Goal: Information Seeking & Learning: Learn about a topic

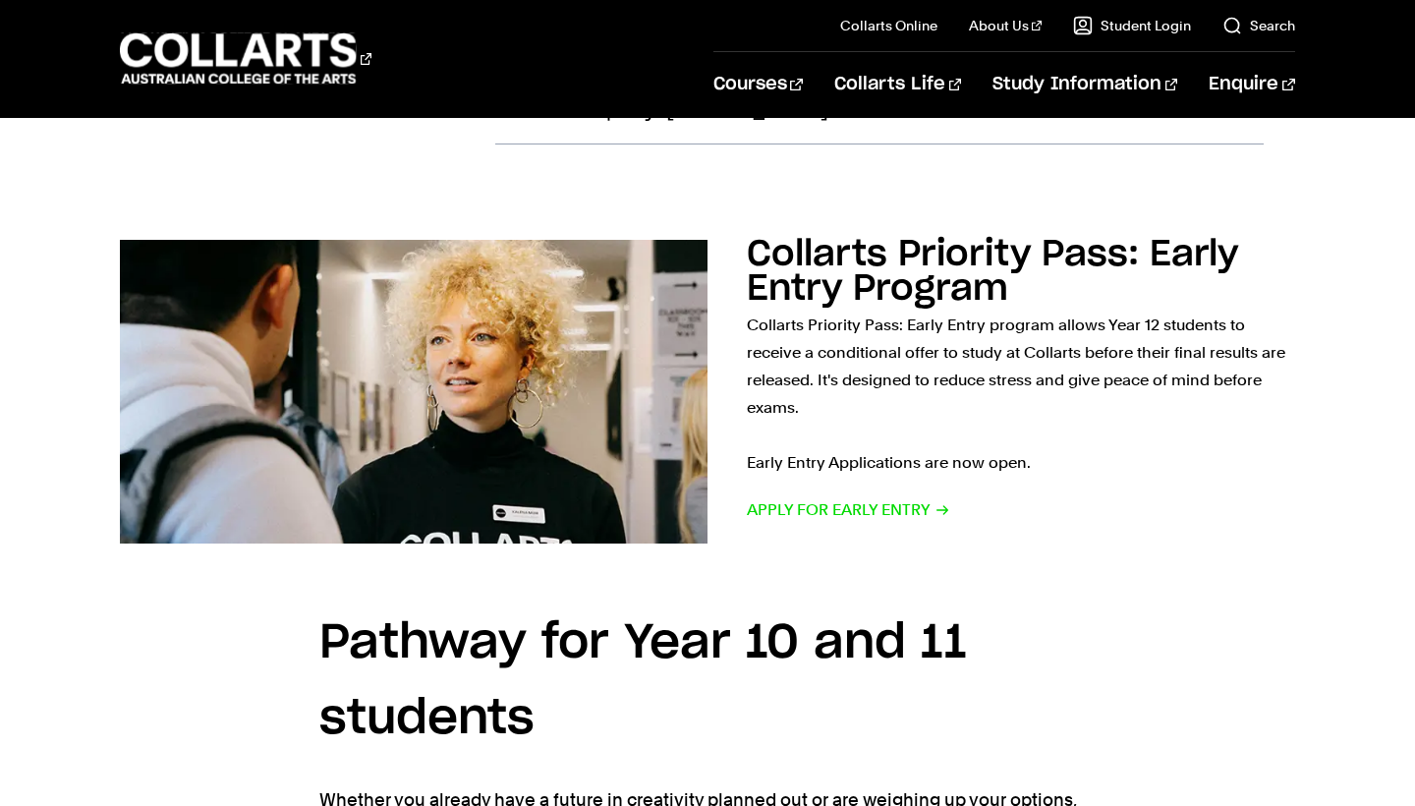
scroll to position [2031, 0]
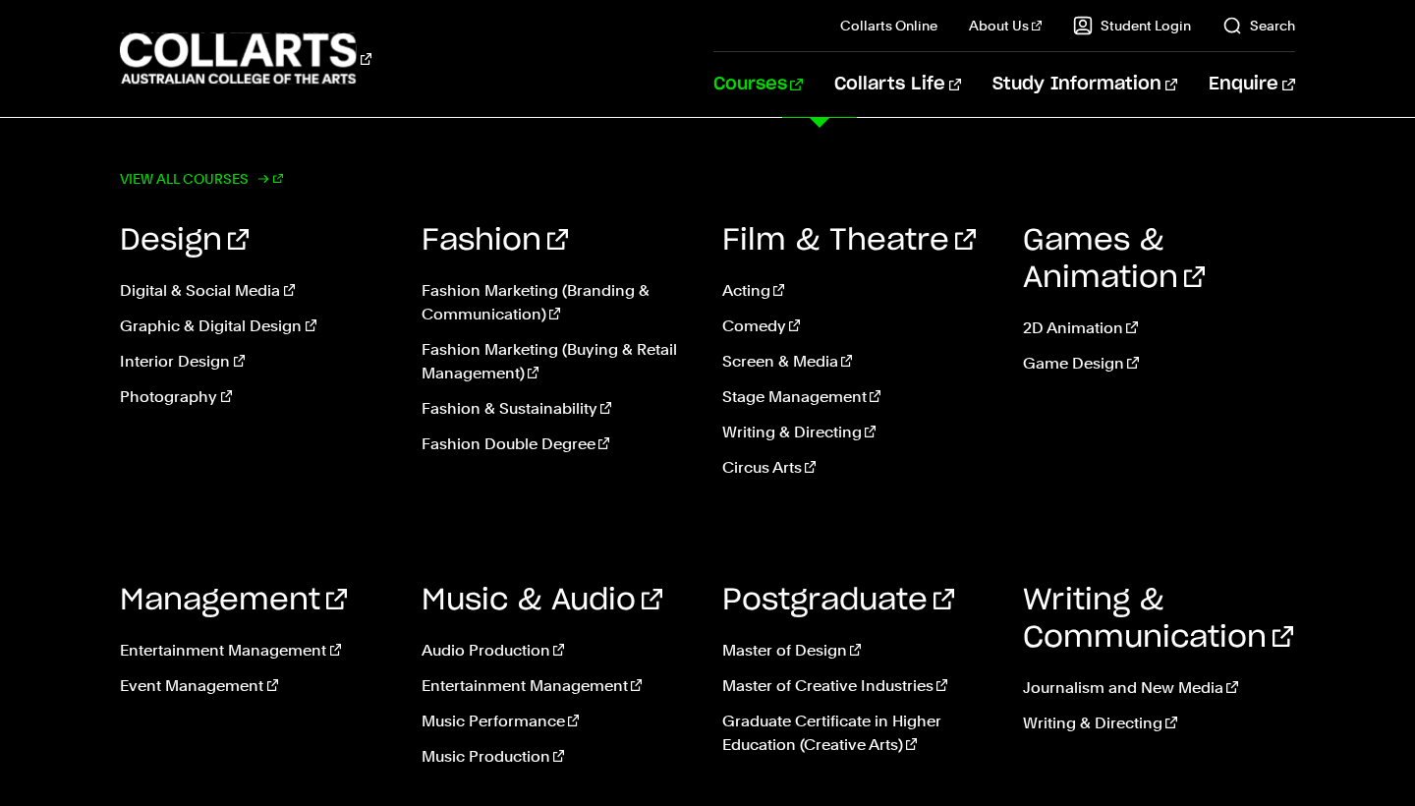
click at [246, 180] on link "View all courses" at bounding box center [201, 179] width 163 height 28
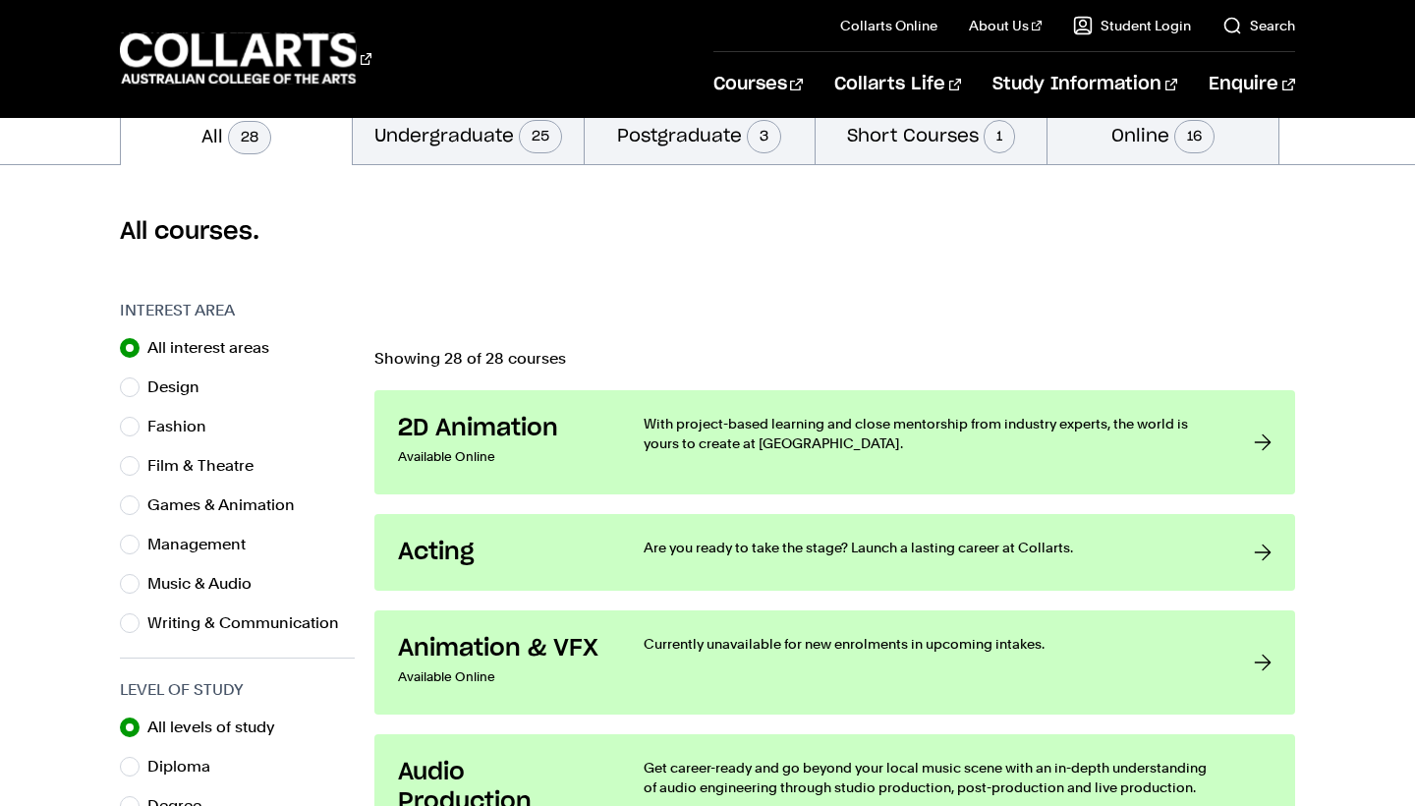
click at [387, 137] on button "Undergraduate 25" at bounding box center [468, 135] width 231 height 58
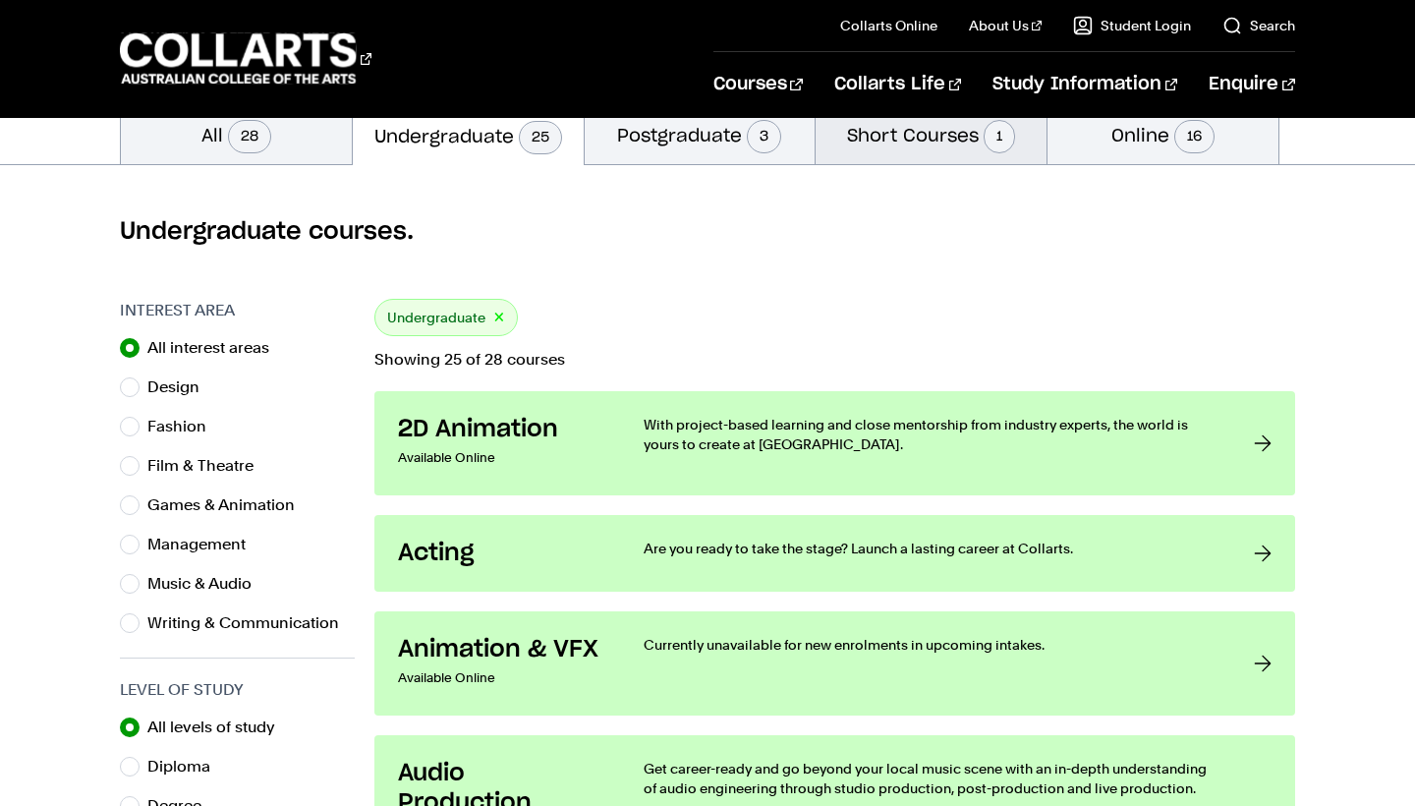
click at [862, 132] on button "Short Courses 1" at bounding box center [931, 135] width 231 height 58
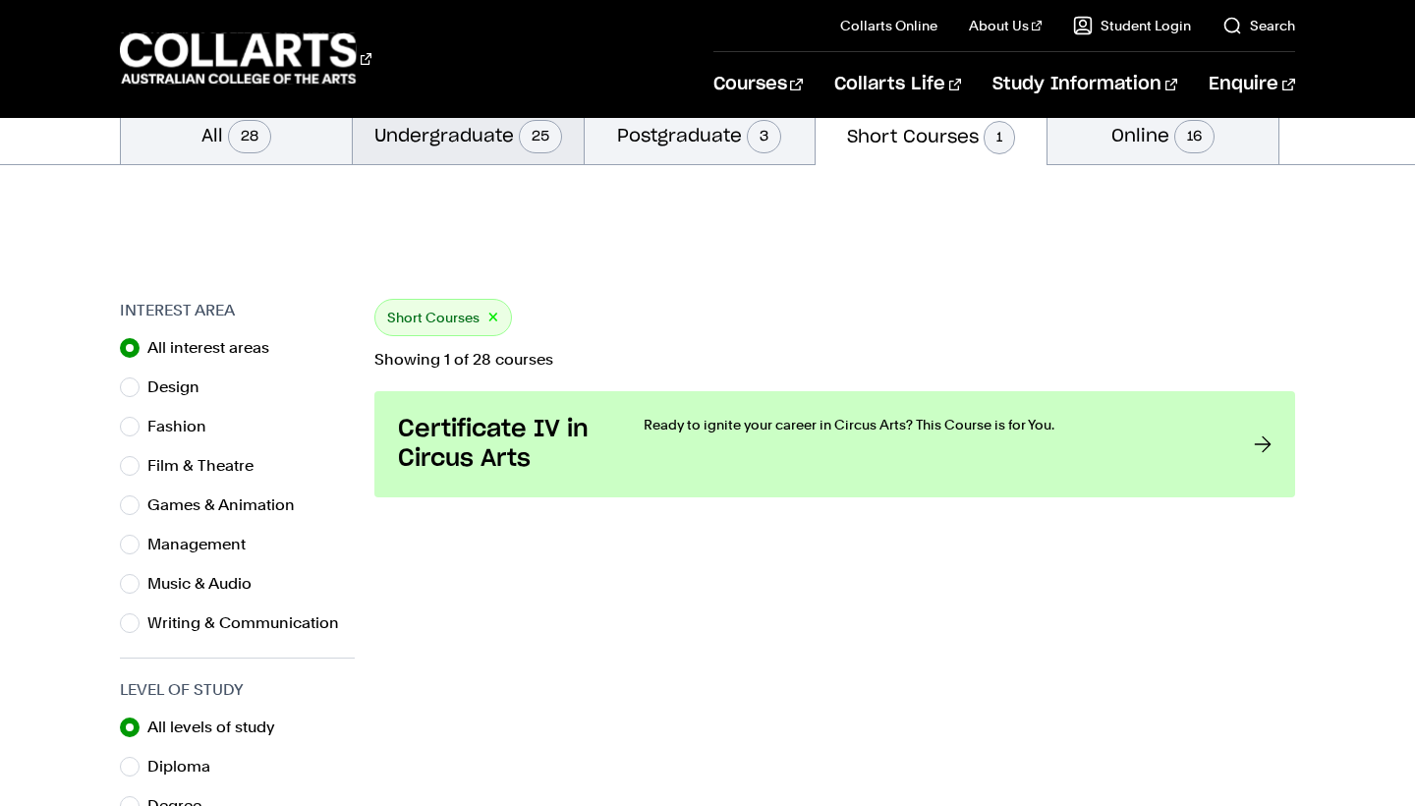
click at [515, 142] on button "Undergraduate 25" at bounding box center [468, 135] width 231 height 58
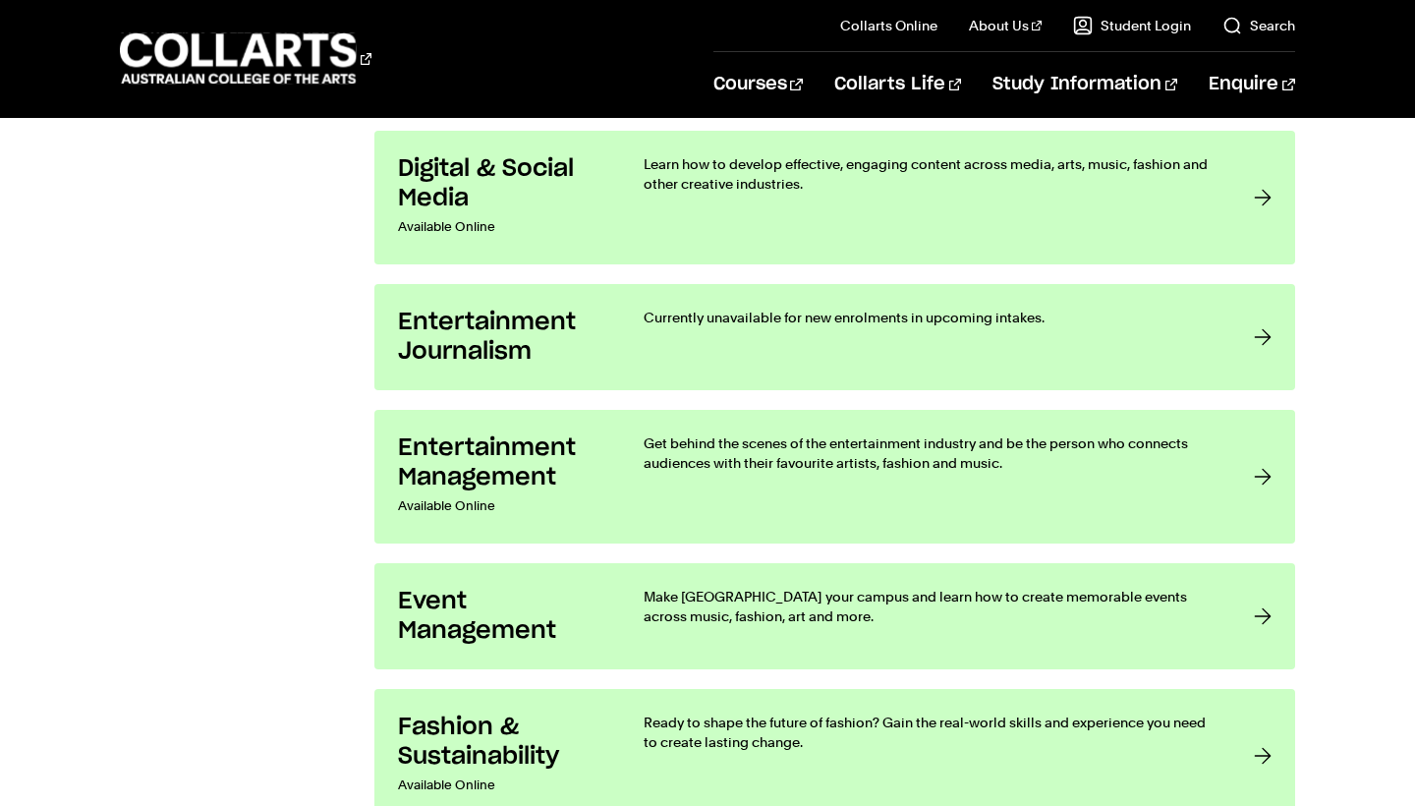
scroll to position [1620, 0]
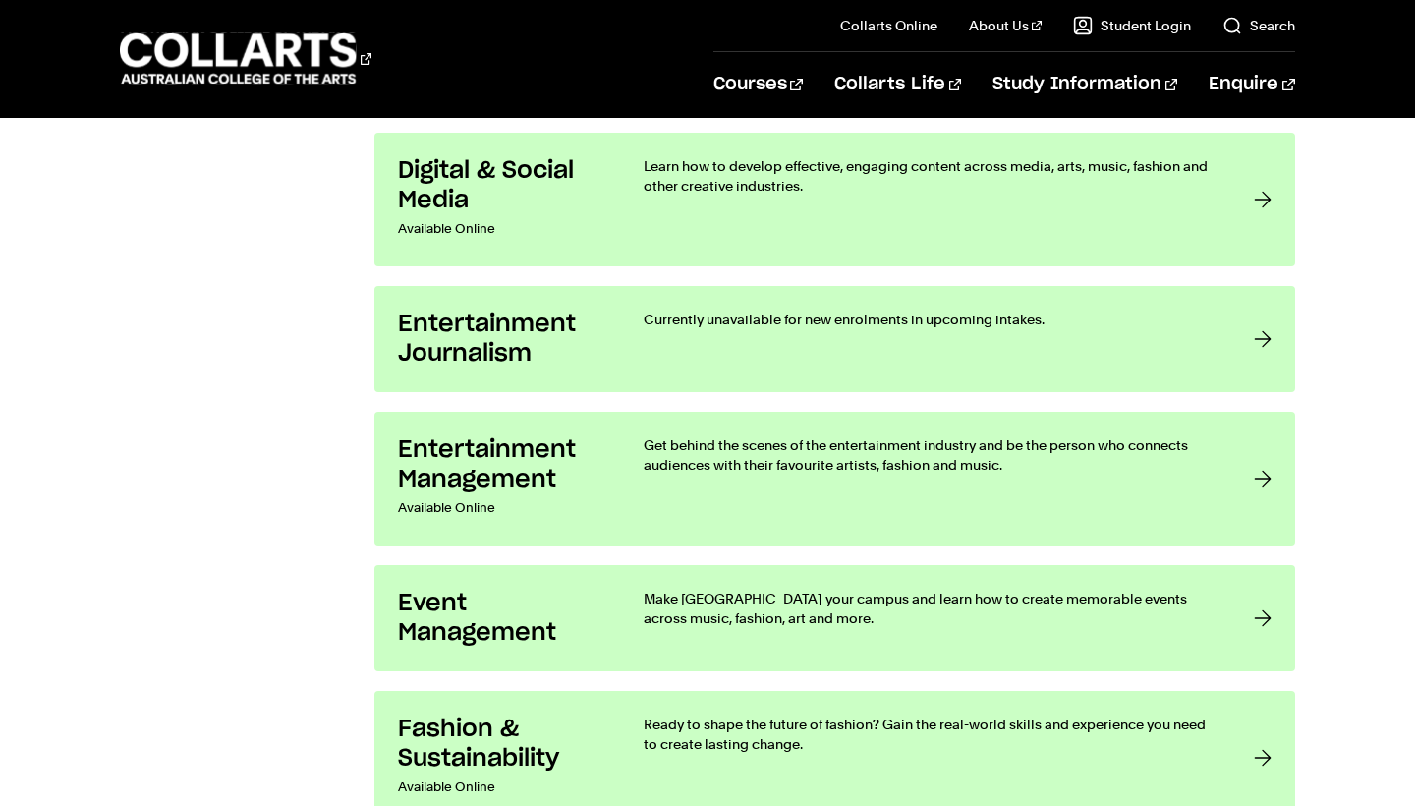
drag, startPoint x: 1181, startPoint y: 329, endPoint x: 1281, endPoint y: -15, distance: 358.0
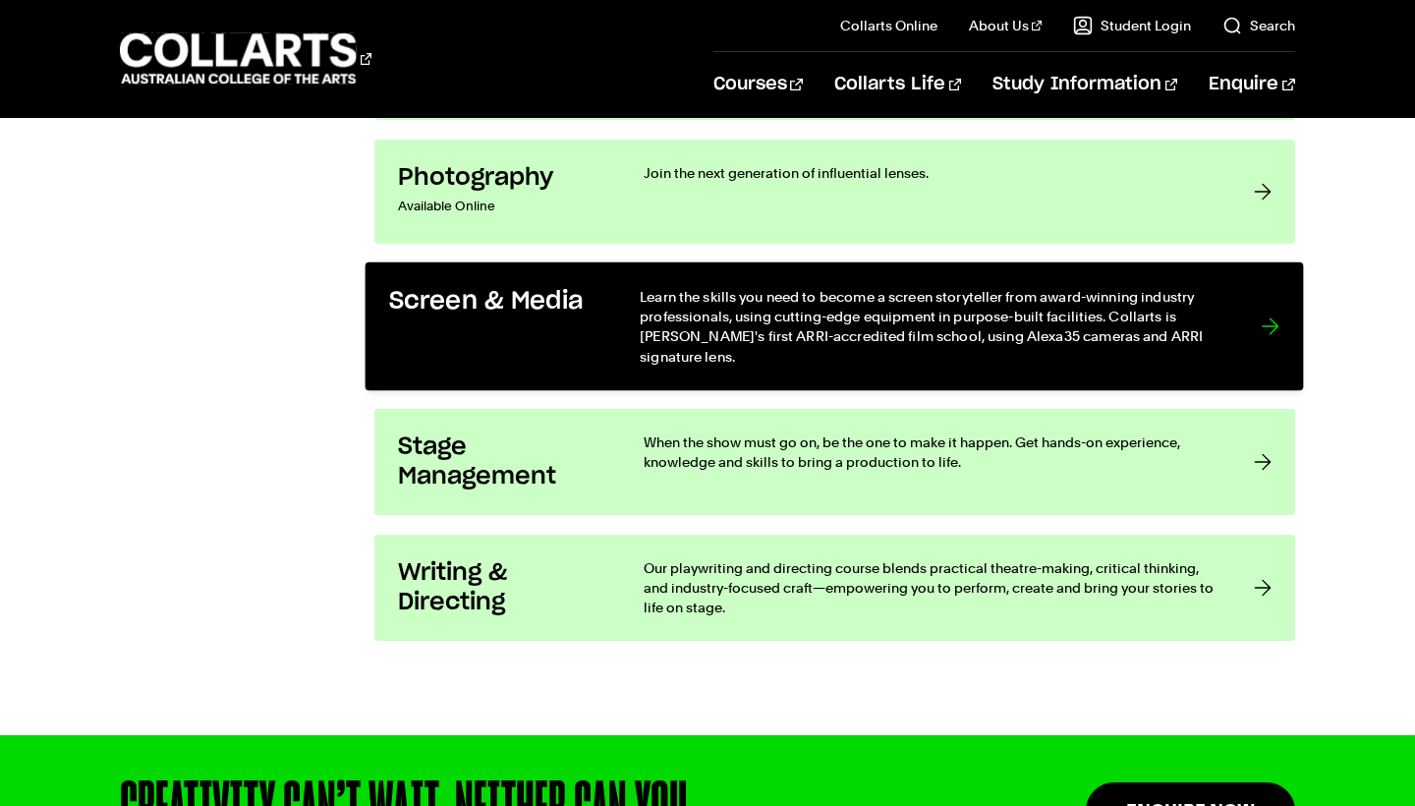
scroll to position [3746, 0]
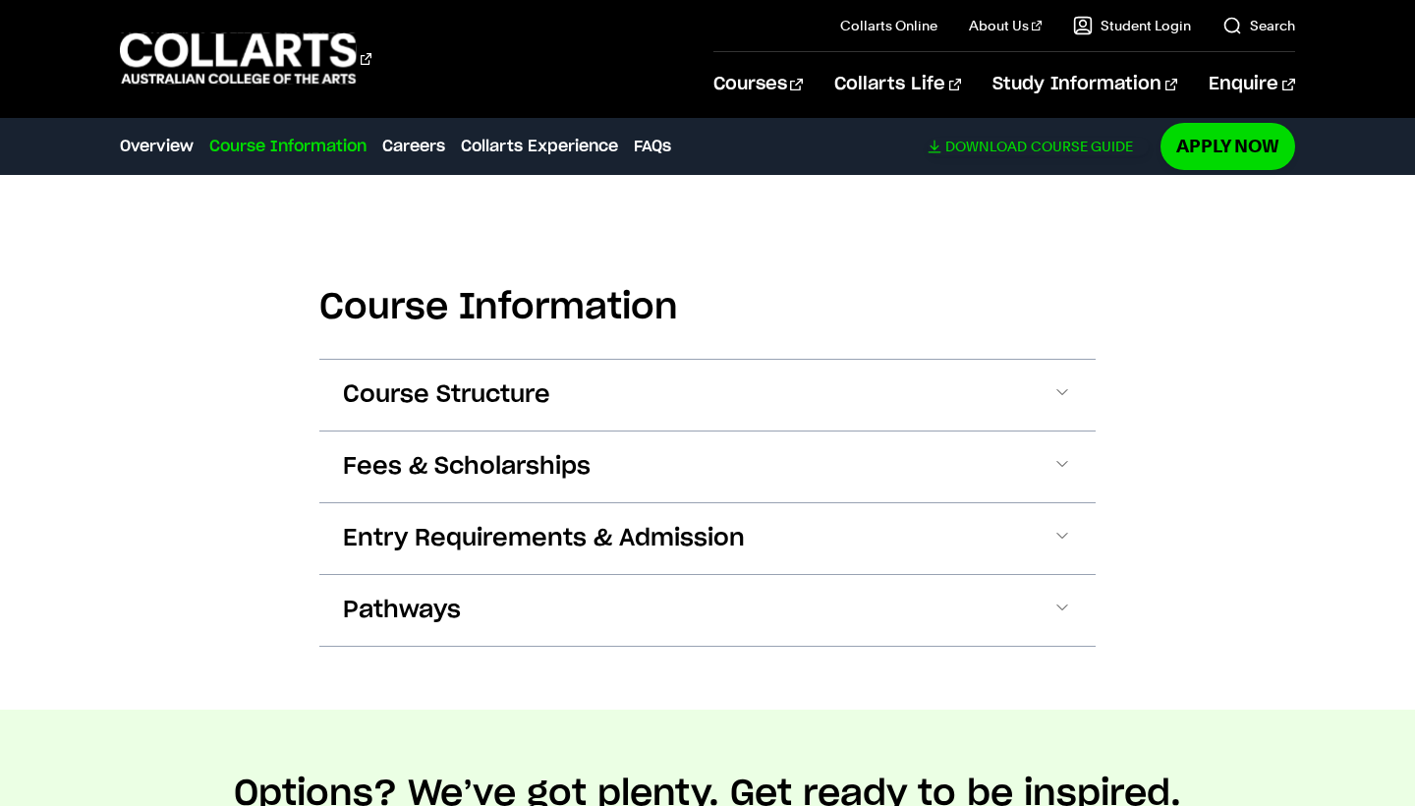
scroll to position [1276, 0]
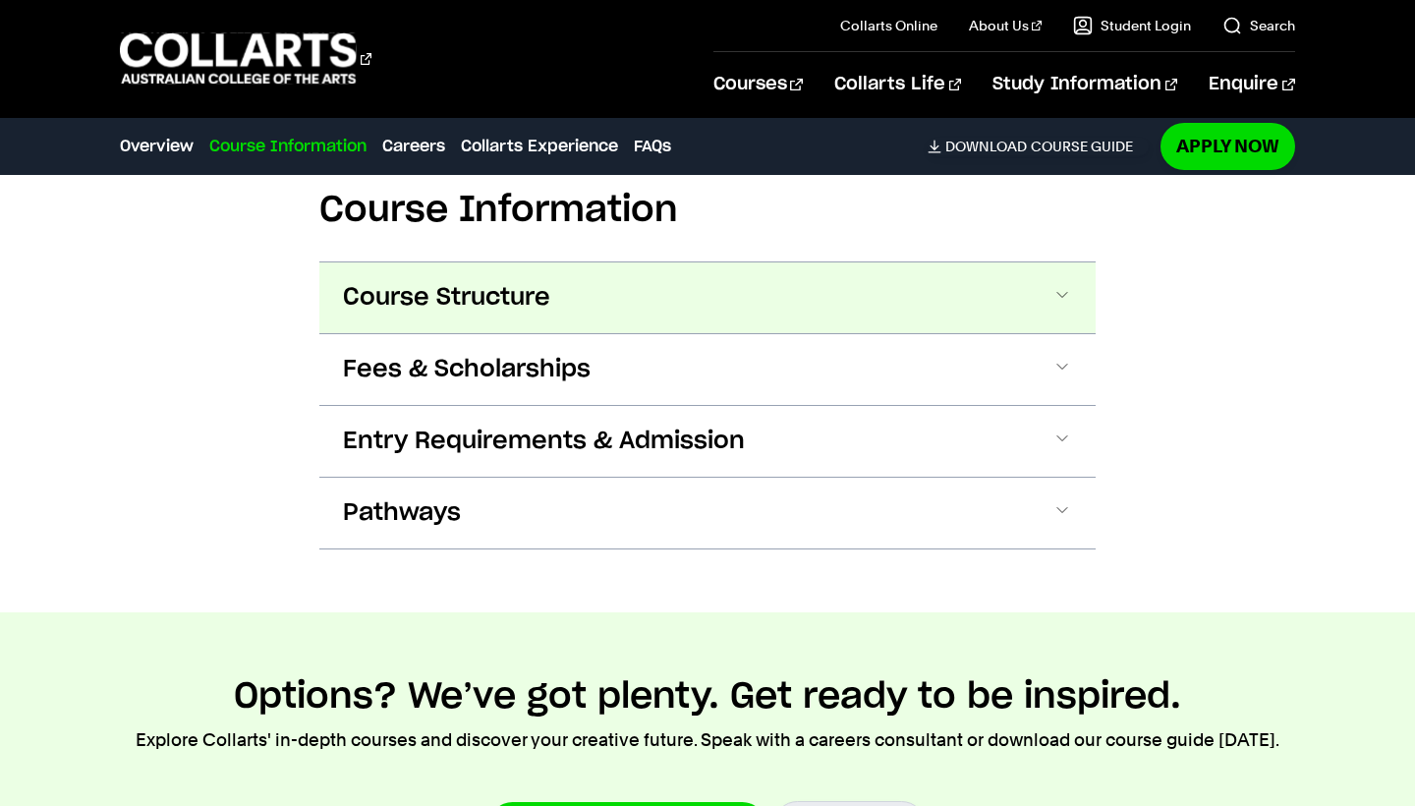
click at [886, 311] on button "Course Structure" at bounding box center [707, 297] width 776 height 71
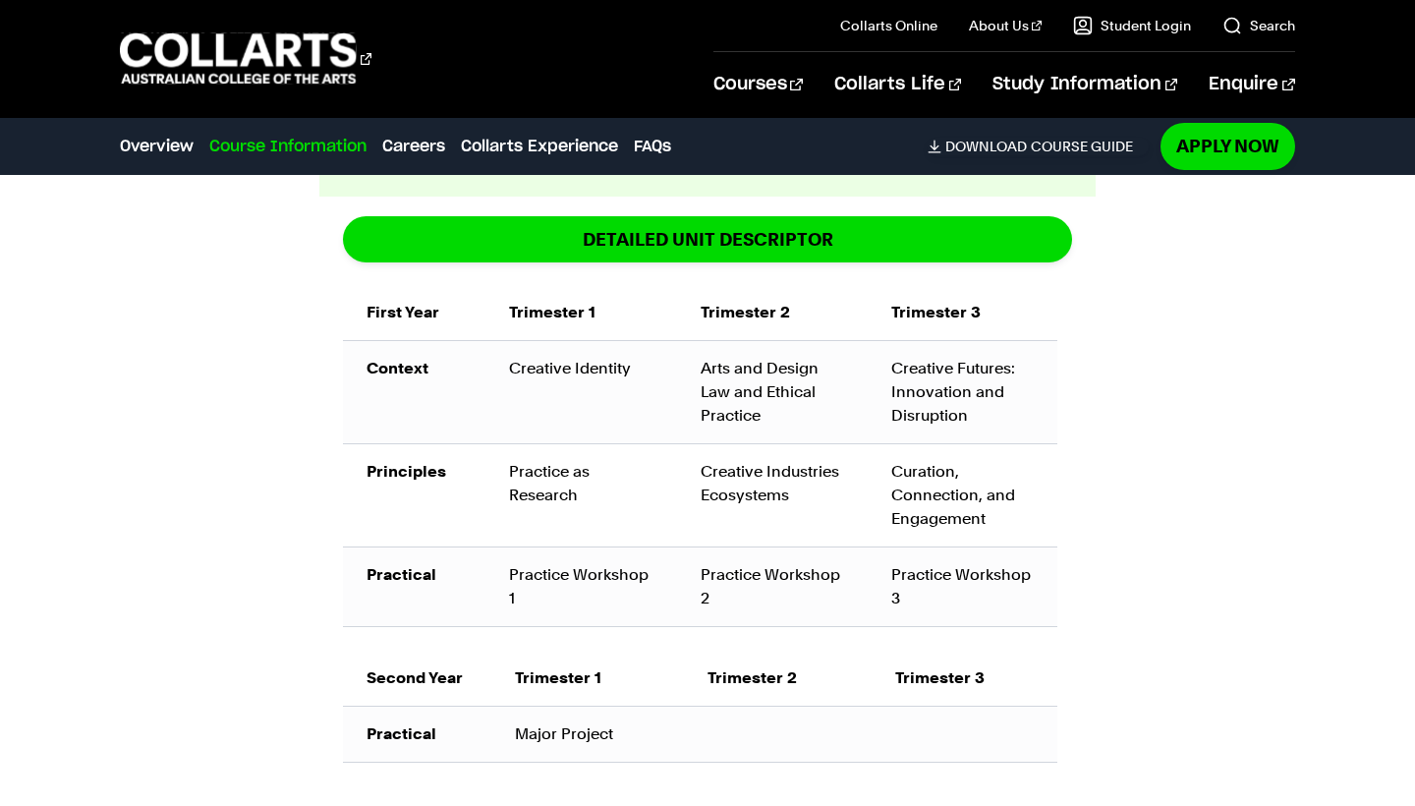
scroll to position [1416, 0]
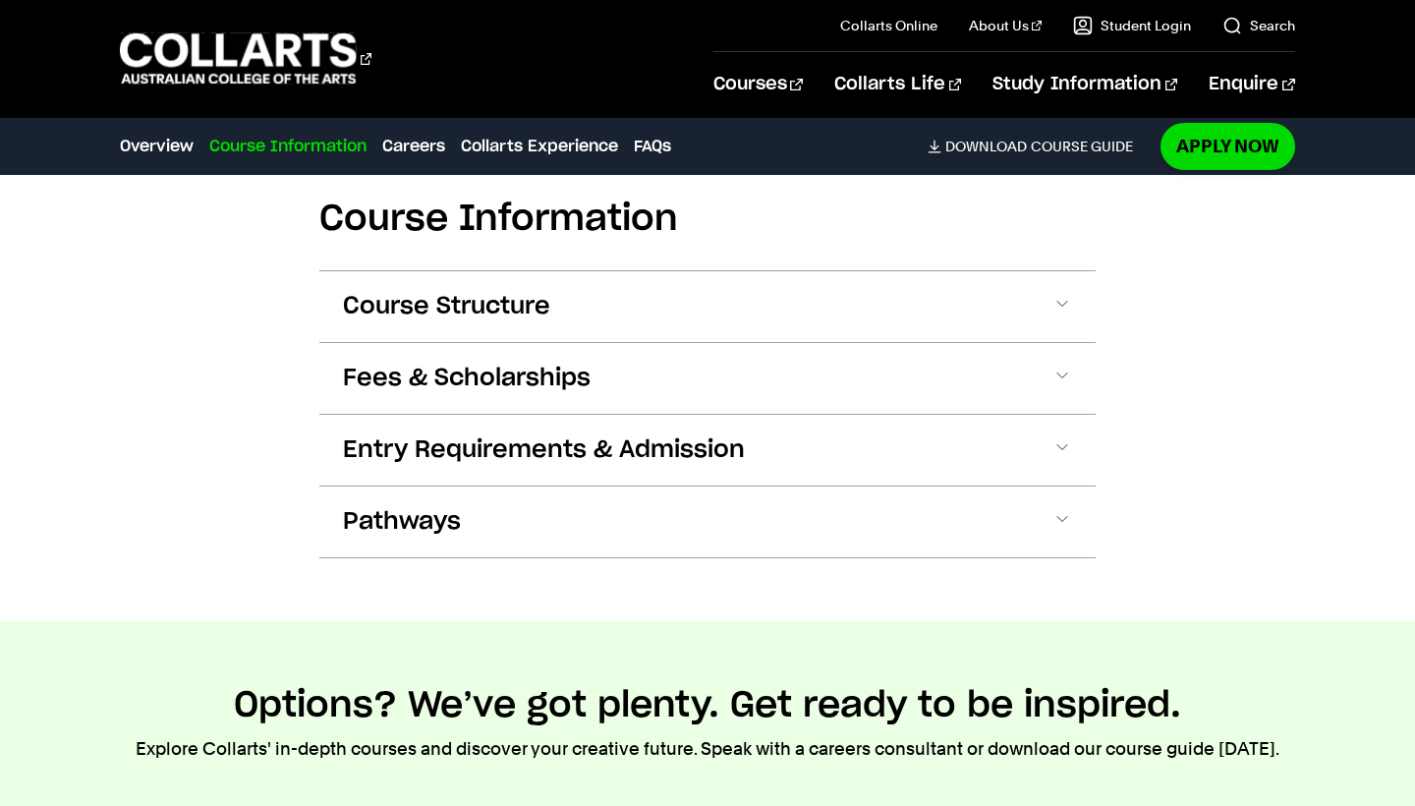
scroll to position [1996, 0]
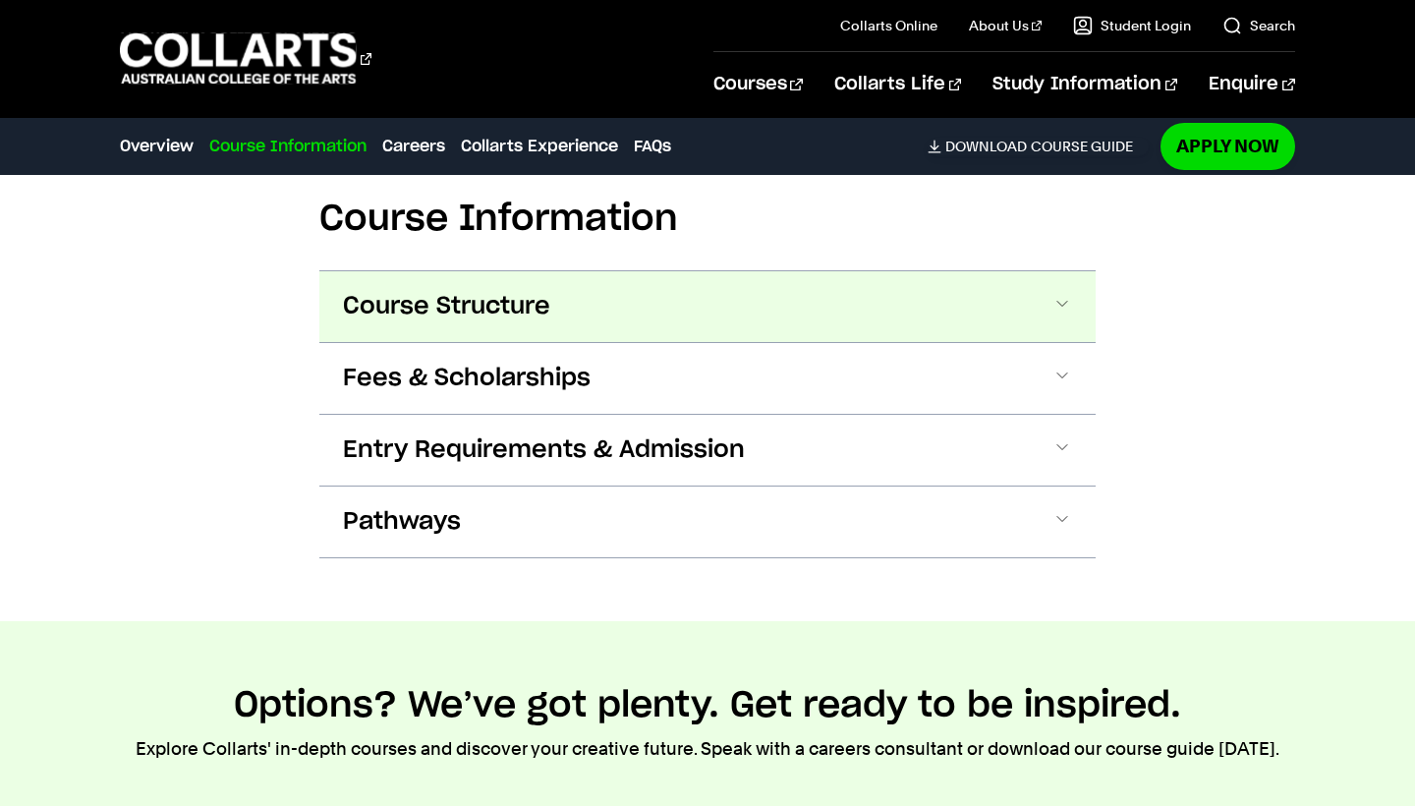
click at [952, 316] on button "Course Structure" at bounding box center [707, 306] width 776 height 71
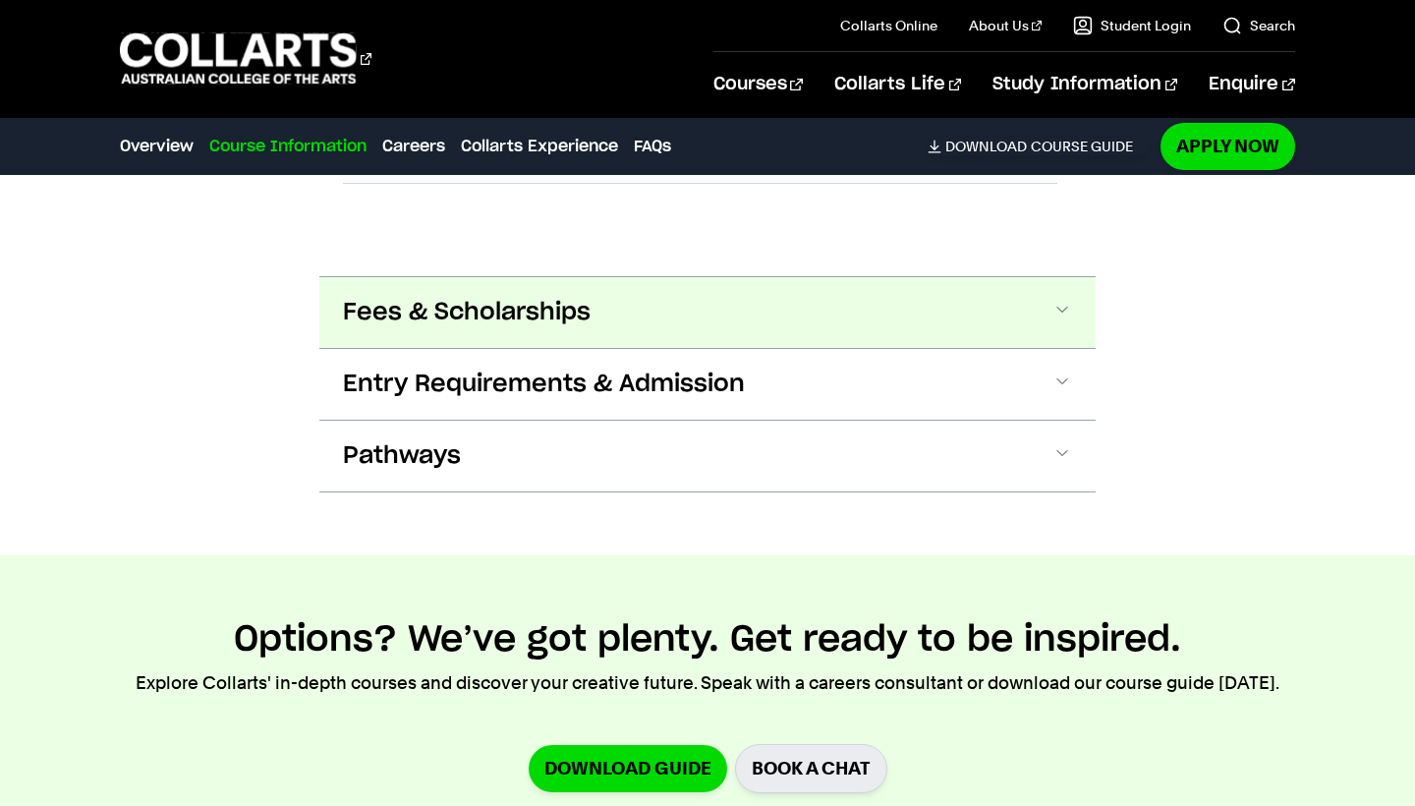
scroll to position [2835, 0]
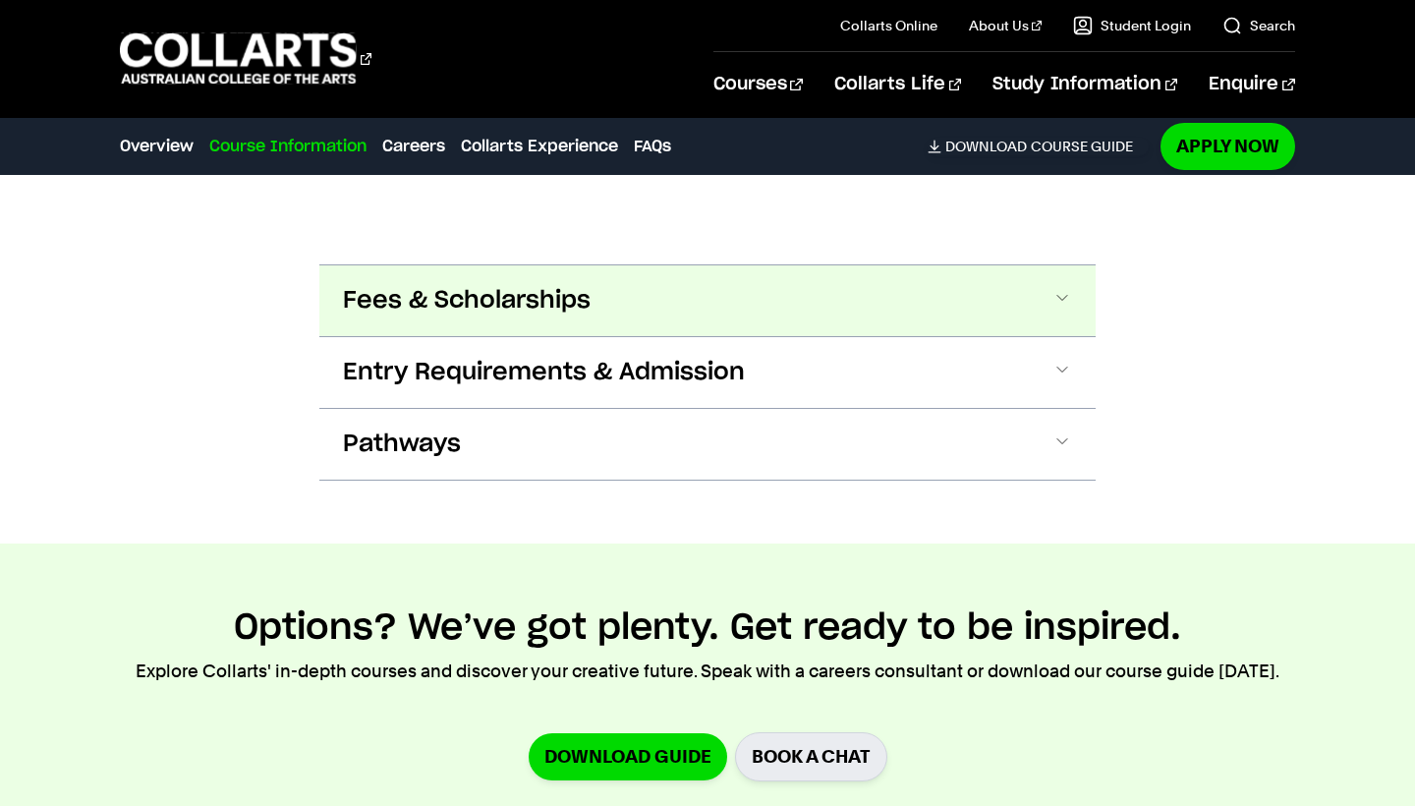
click at [891, 285] on button "Fees & Scholarships" at bounding box center [707, 300] width 776 height 71
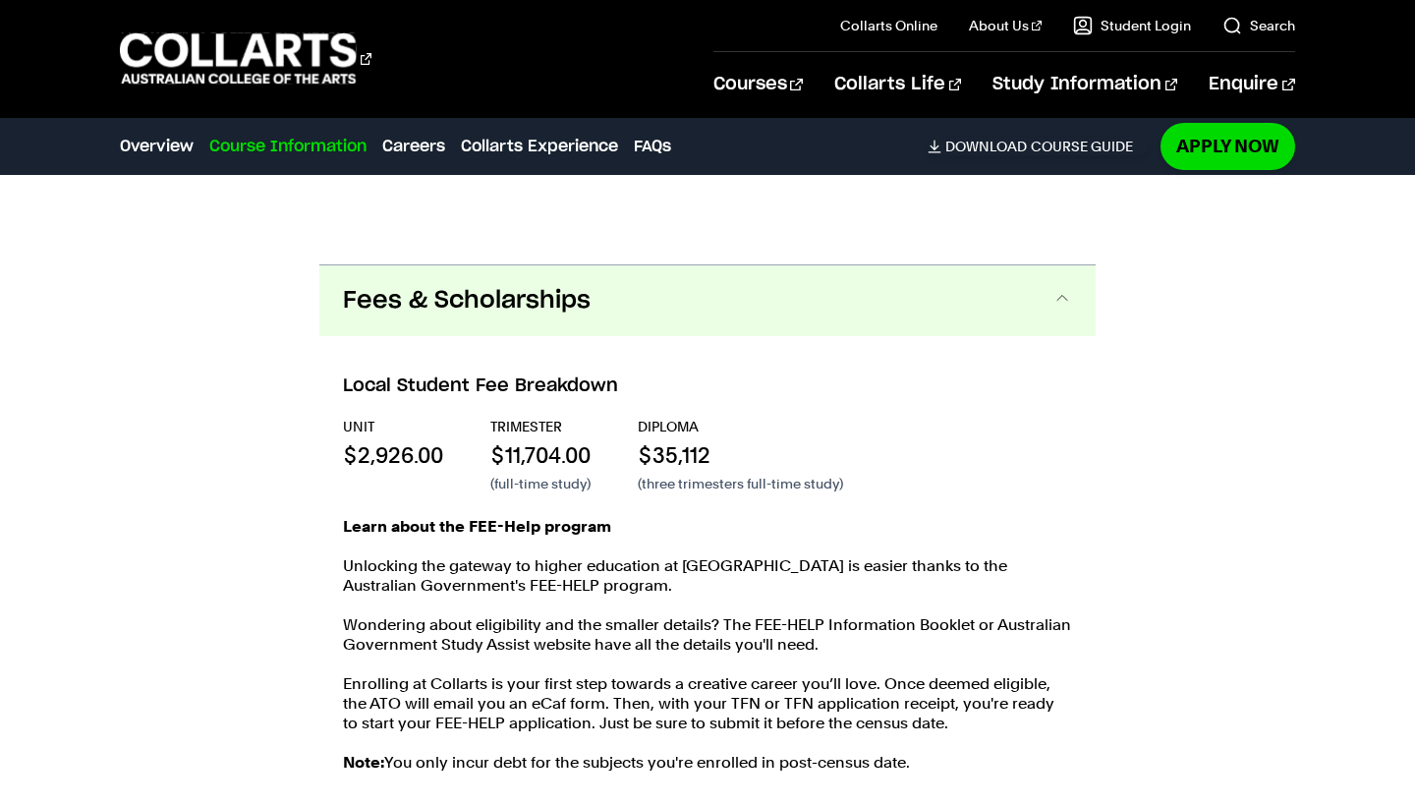
scroll to position [2923, 0]
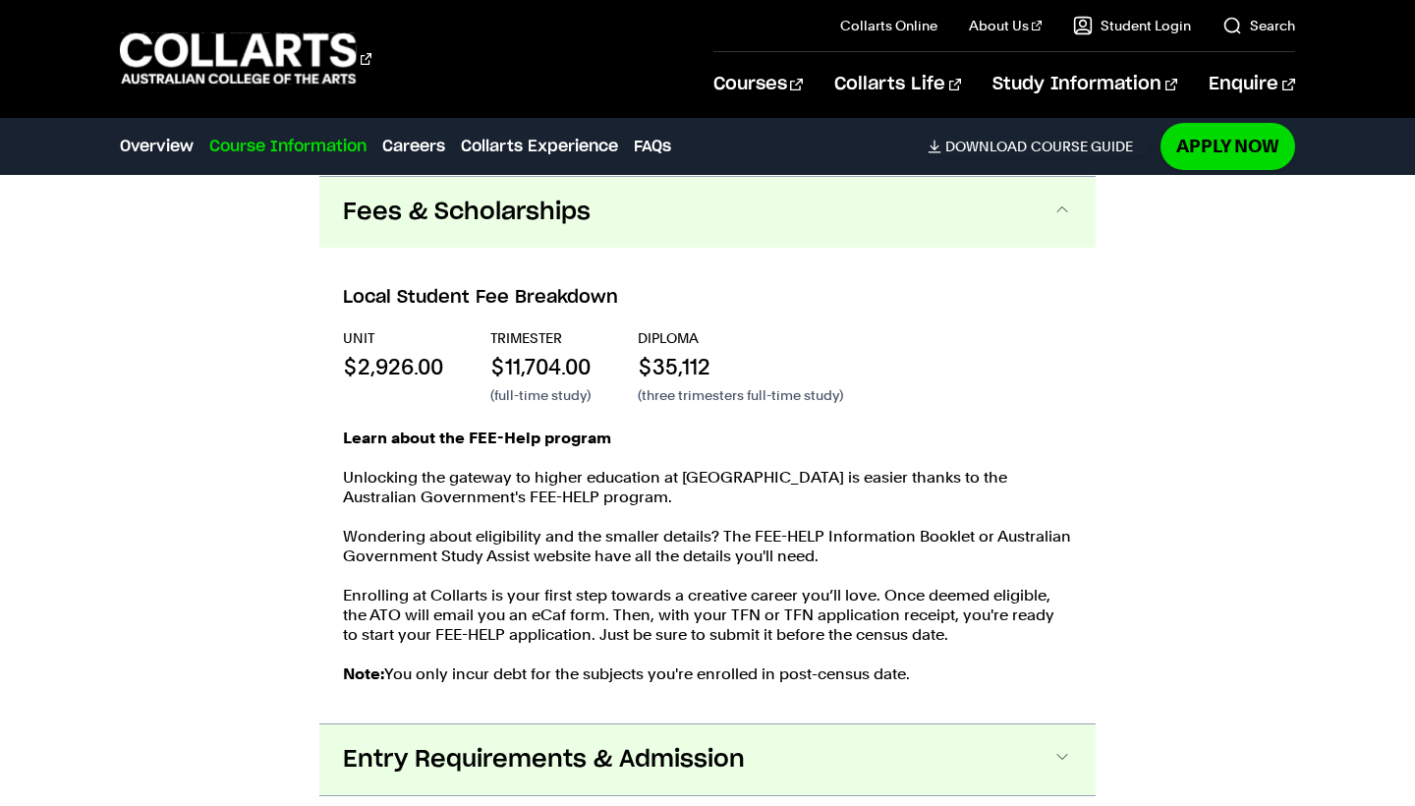
click at [849, 760] on button "Entry Requirements & Admission" at bounding box center [707, 759] width 776 height 71
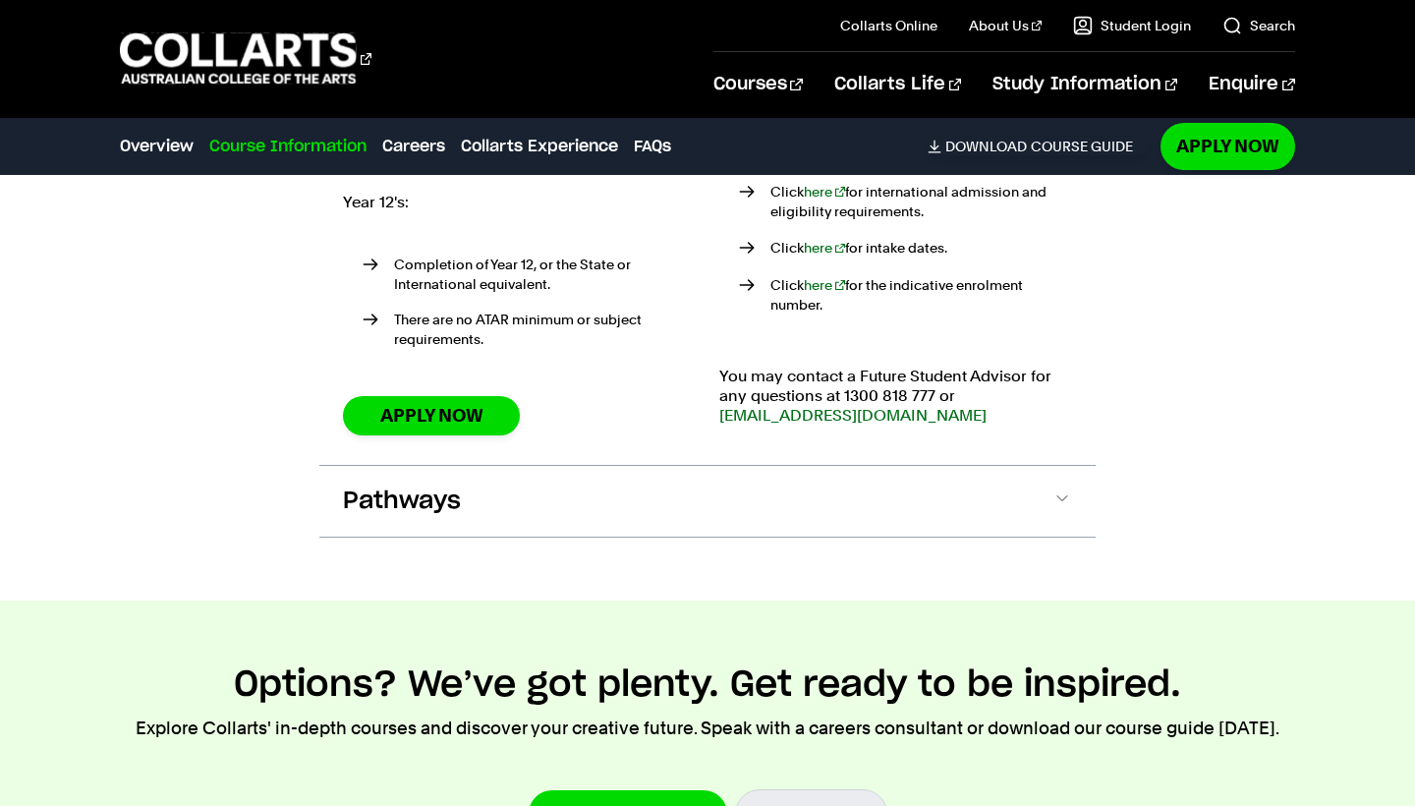
scroll to position [3811, 0]
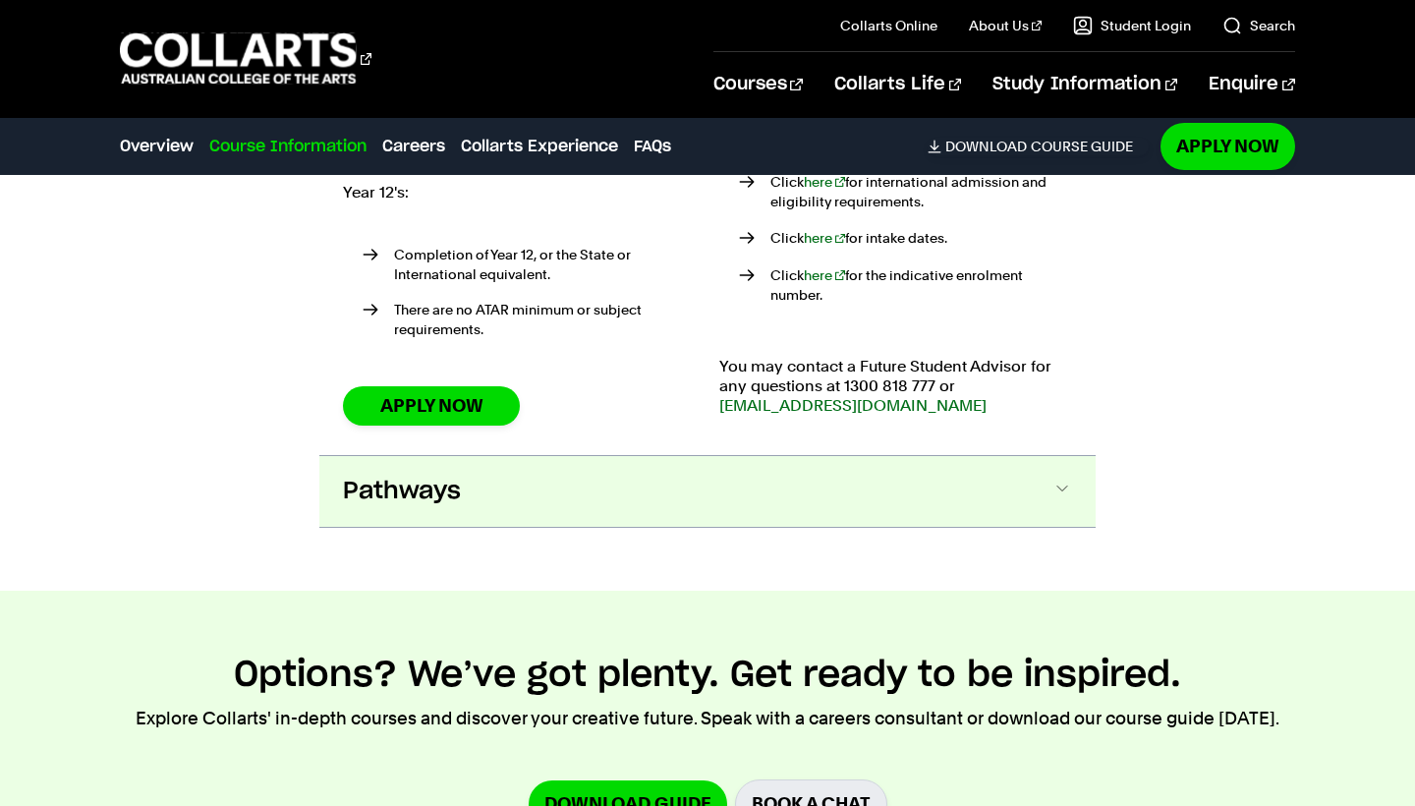
click at [746, 456] on button "Pathways" at bounding box center [707, 491] width 776 height 71
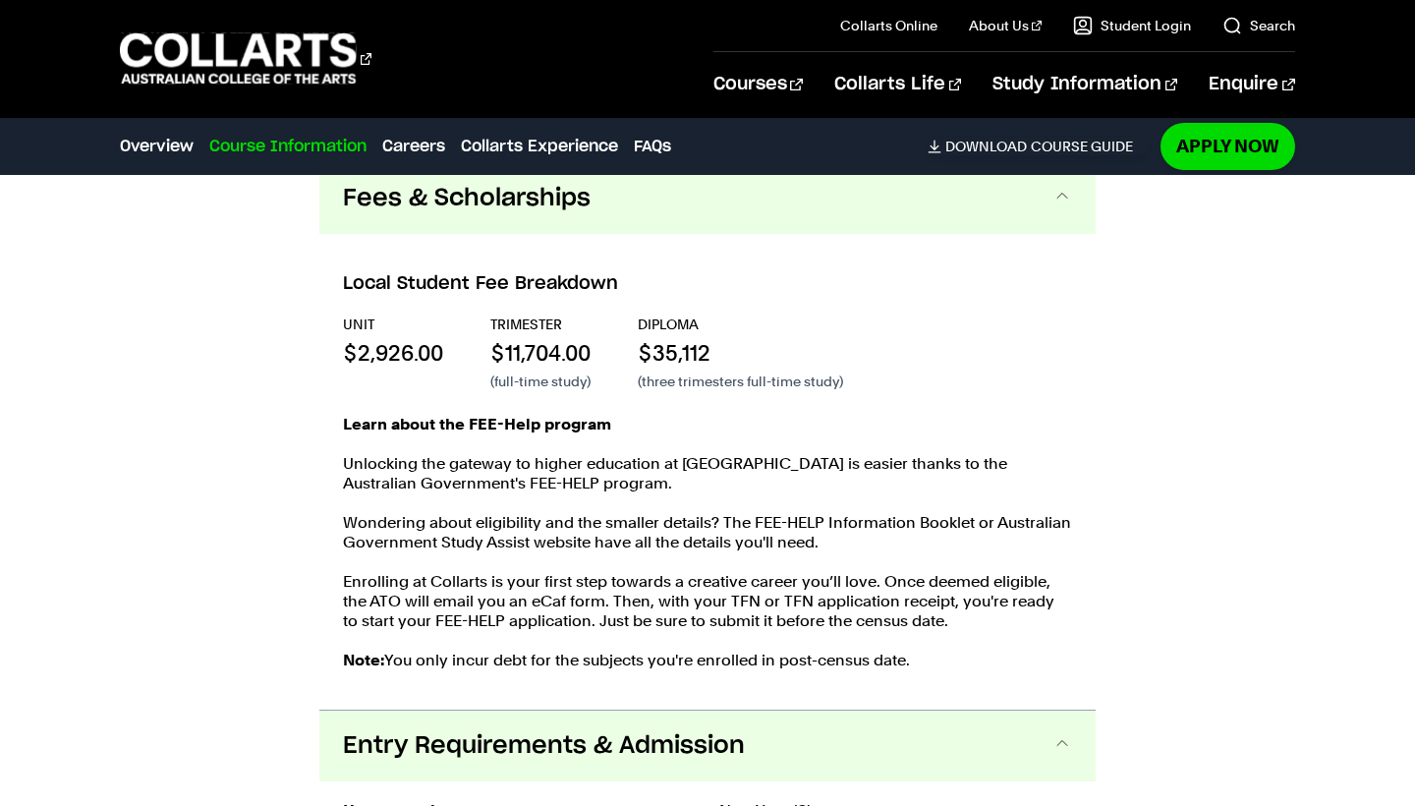
scroll to position [2946, 0]
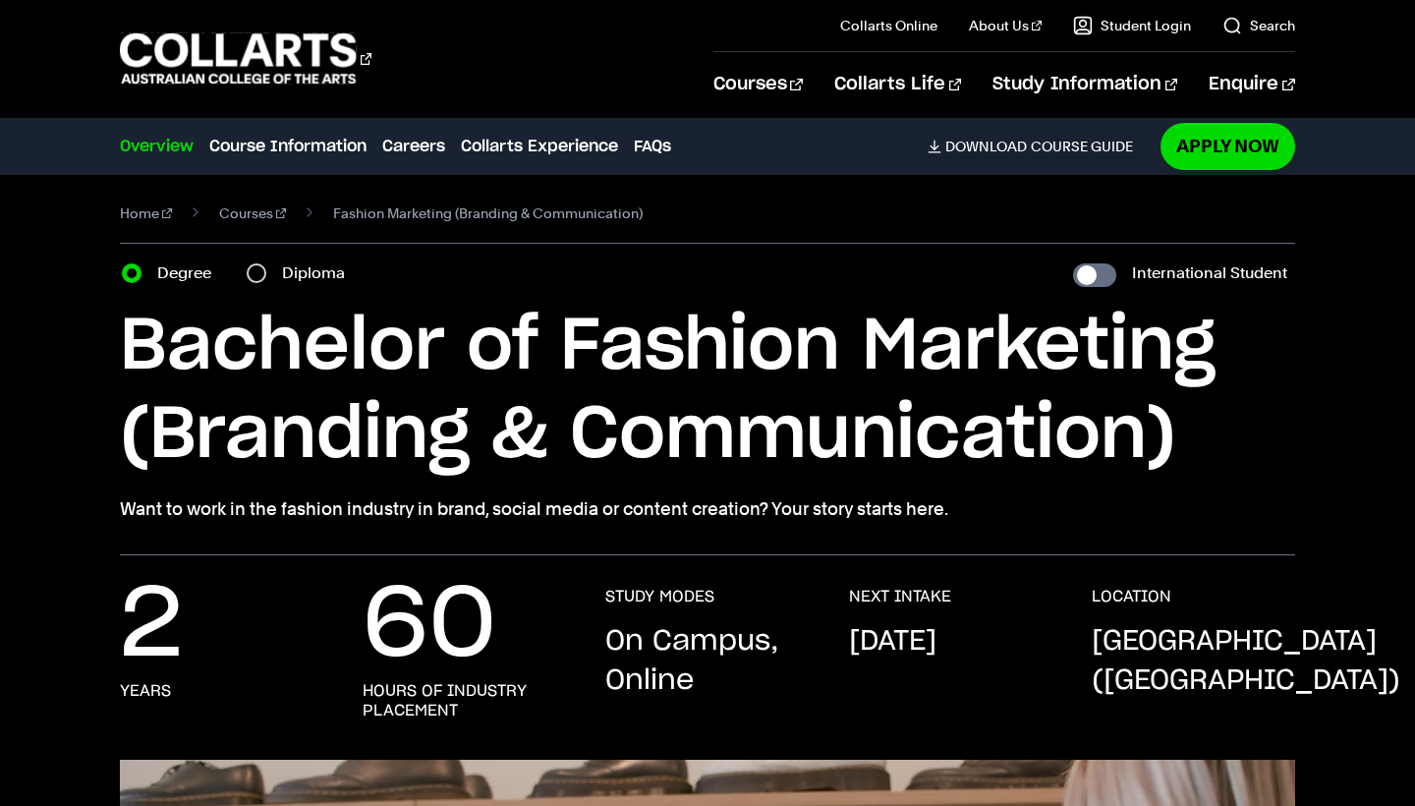
scroll to position [14, 0]
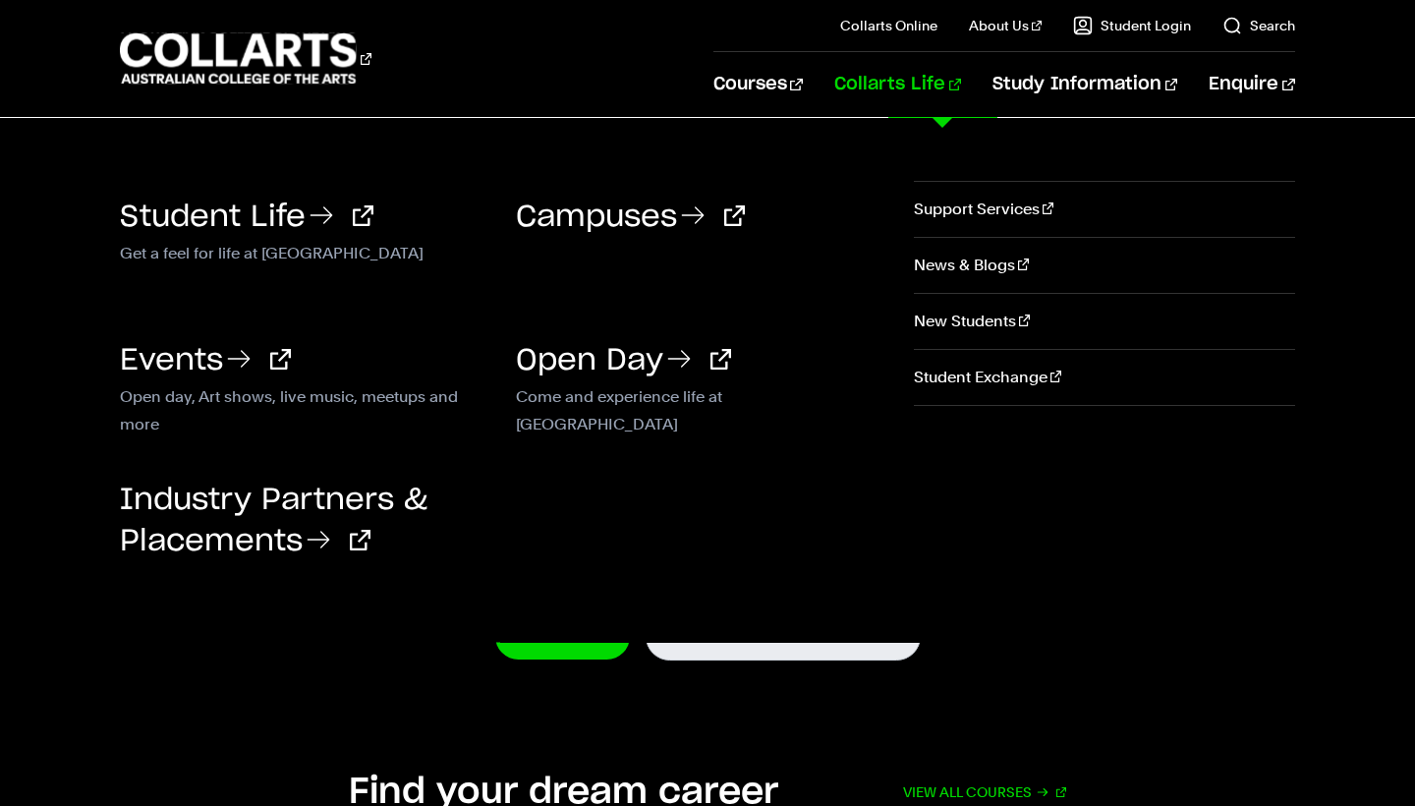
click at [922, 90] on link "Collarts Life" at bounding box center [897, 84] width 127 height 65
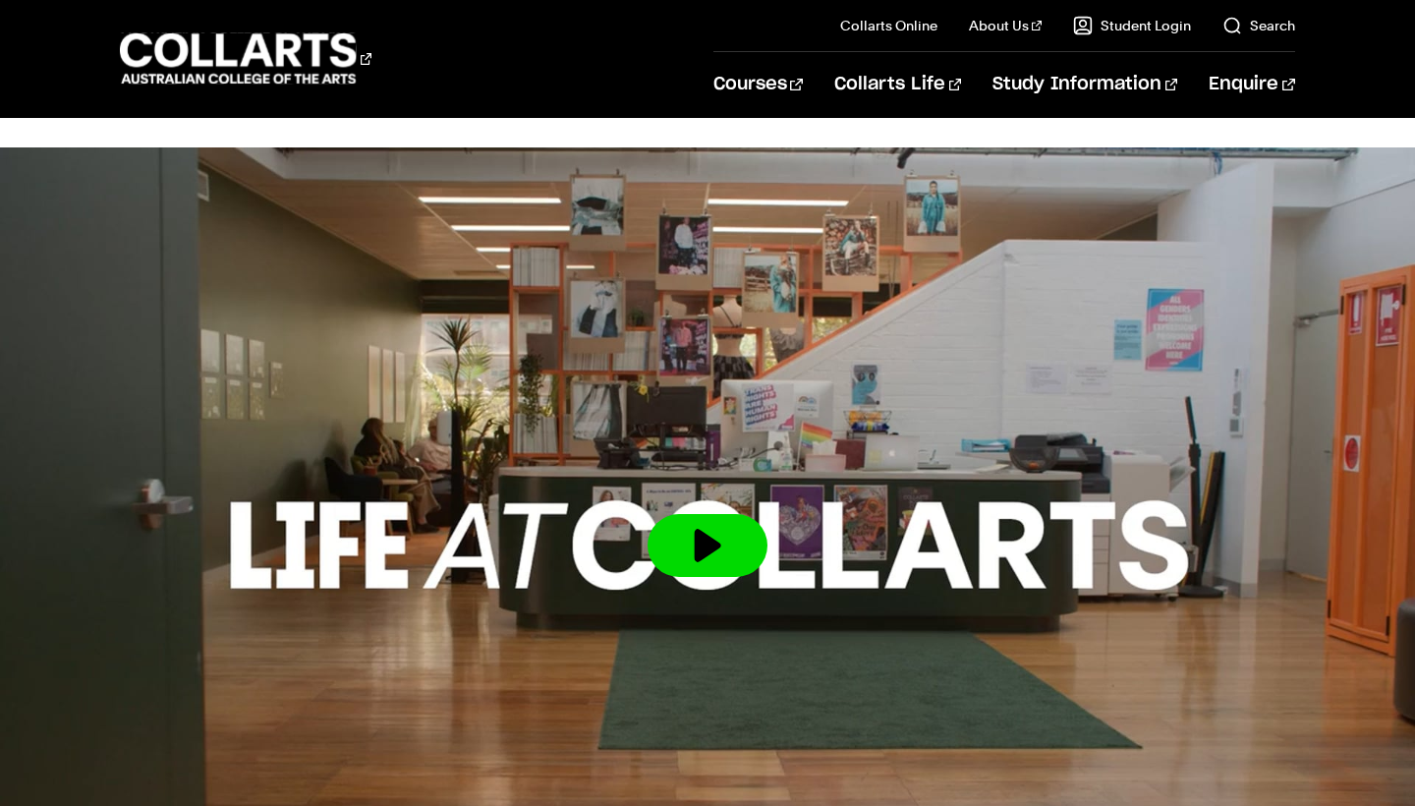
scroll to position [2464, 0]
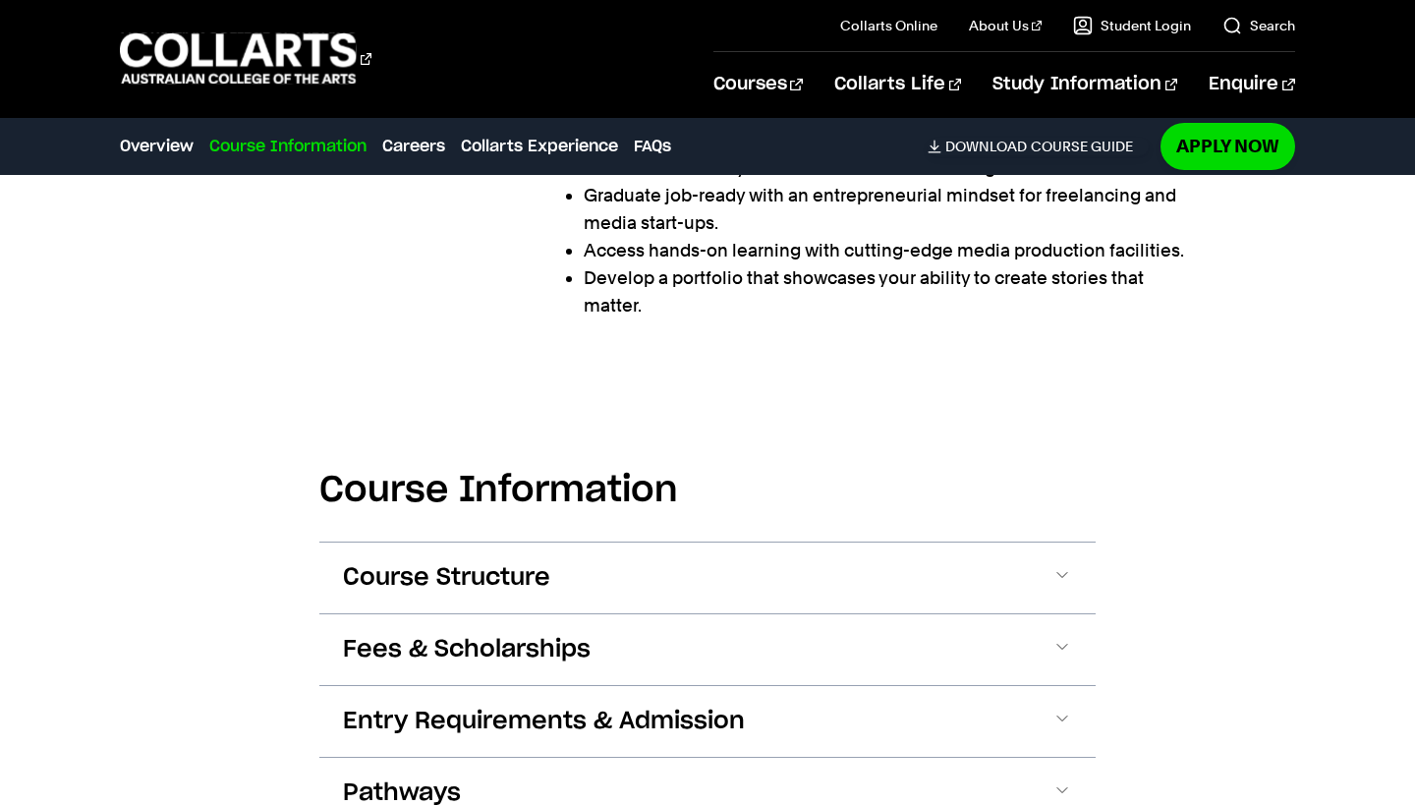
scroll to position [1800, 1]
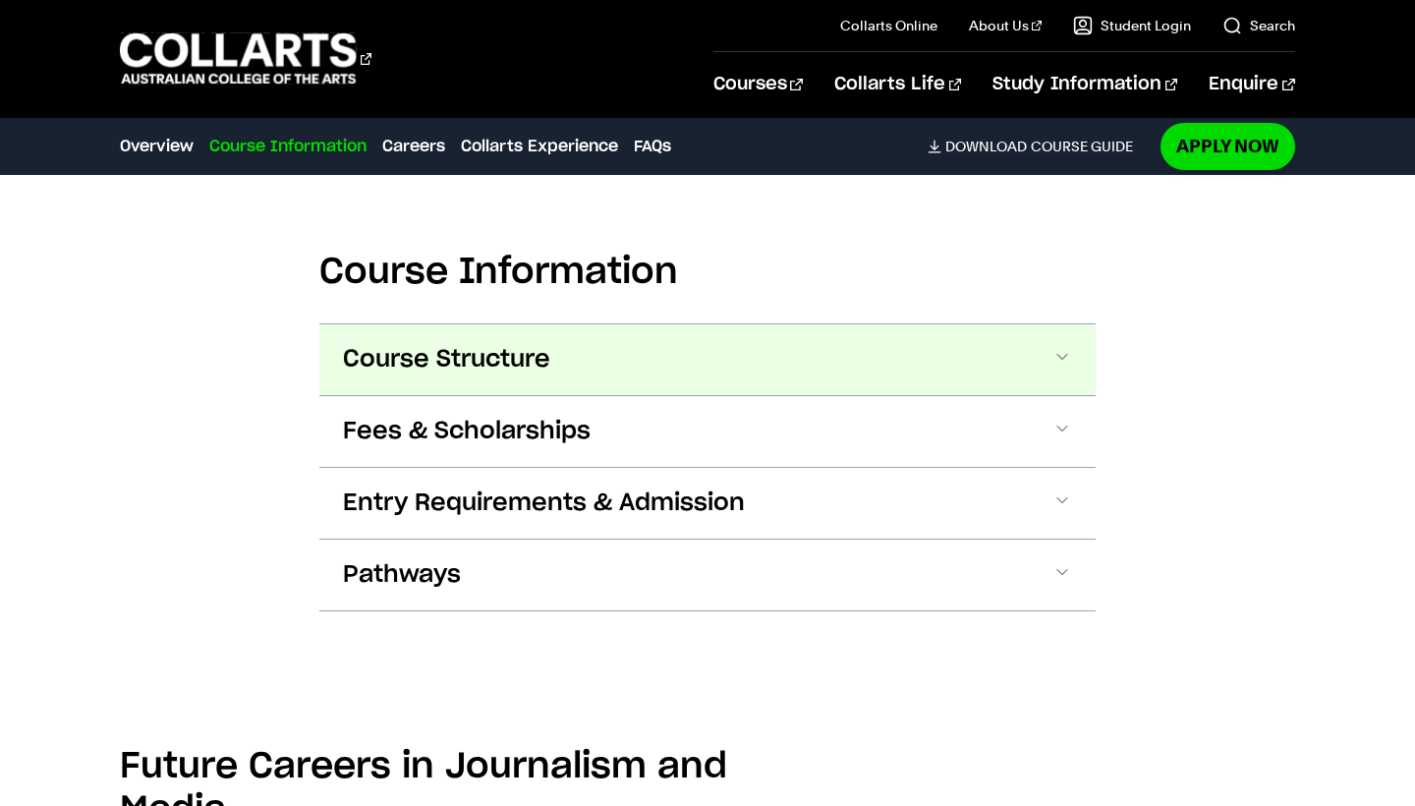
click at [914, 324] on button "Course Structure" at bounding box center [707, 359] width 776 height 71
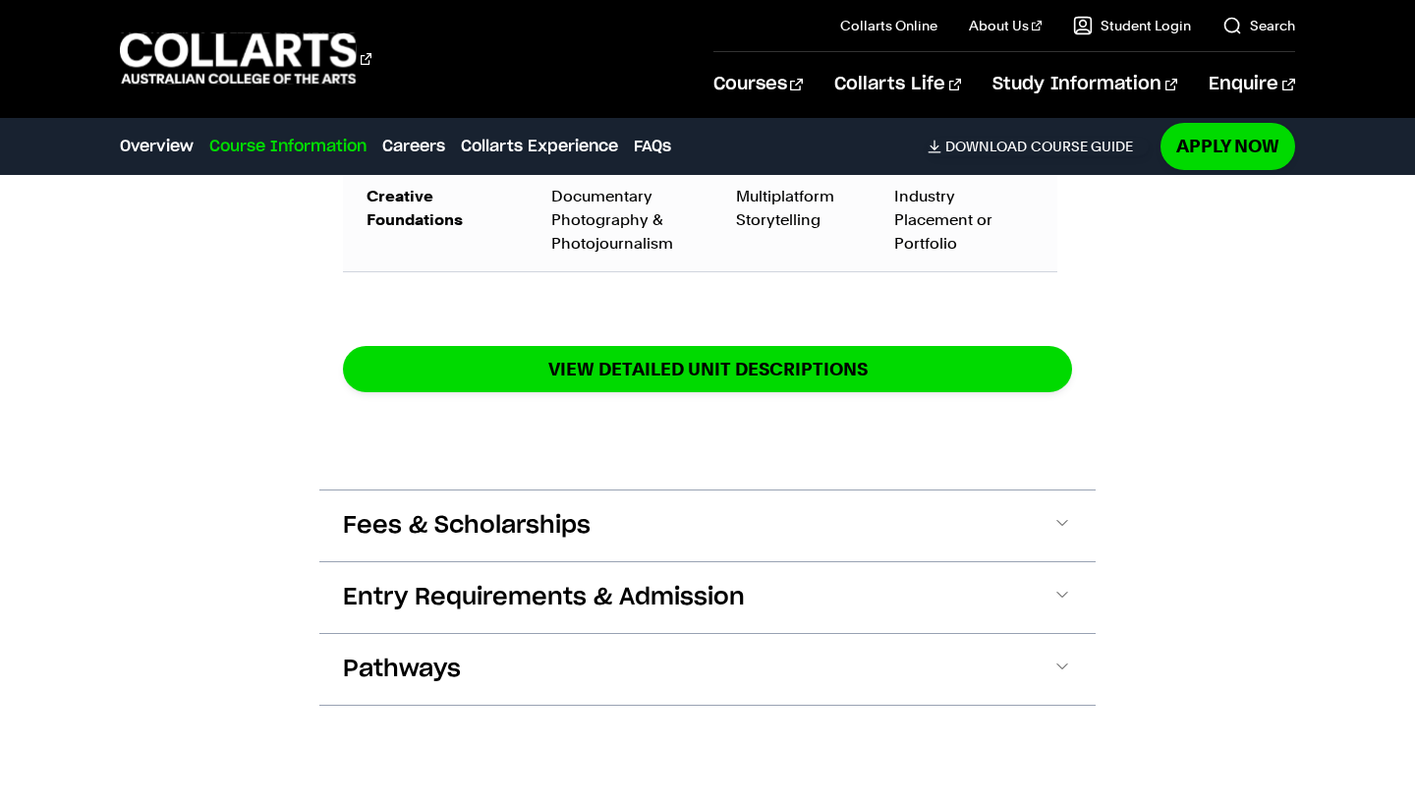
scroll to position [3185, 0]
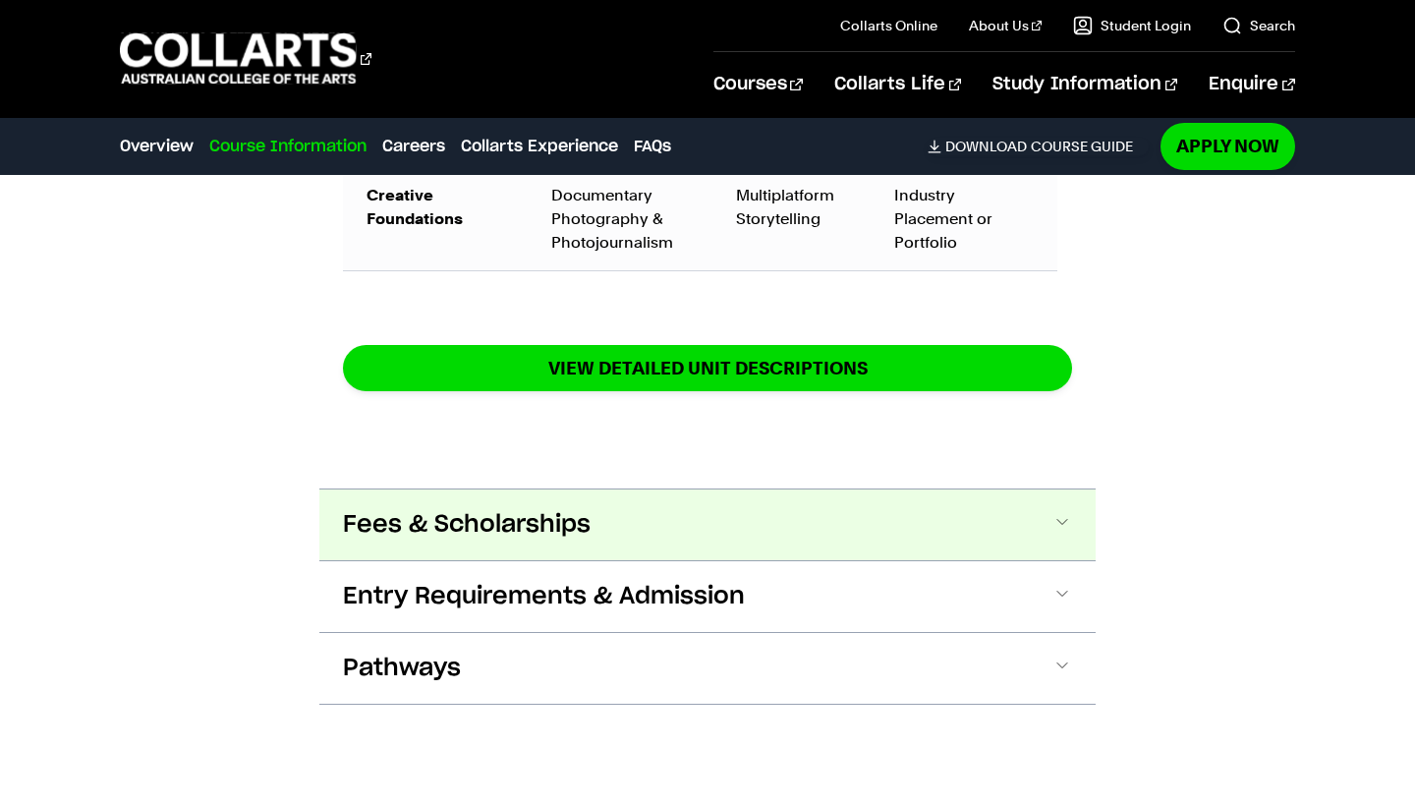
click at [867, 489] on button "Fees & Scholarships" at bounding box center [707, 524] width 776 height 71
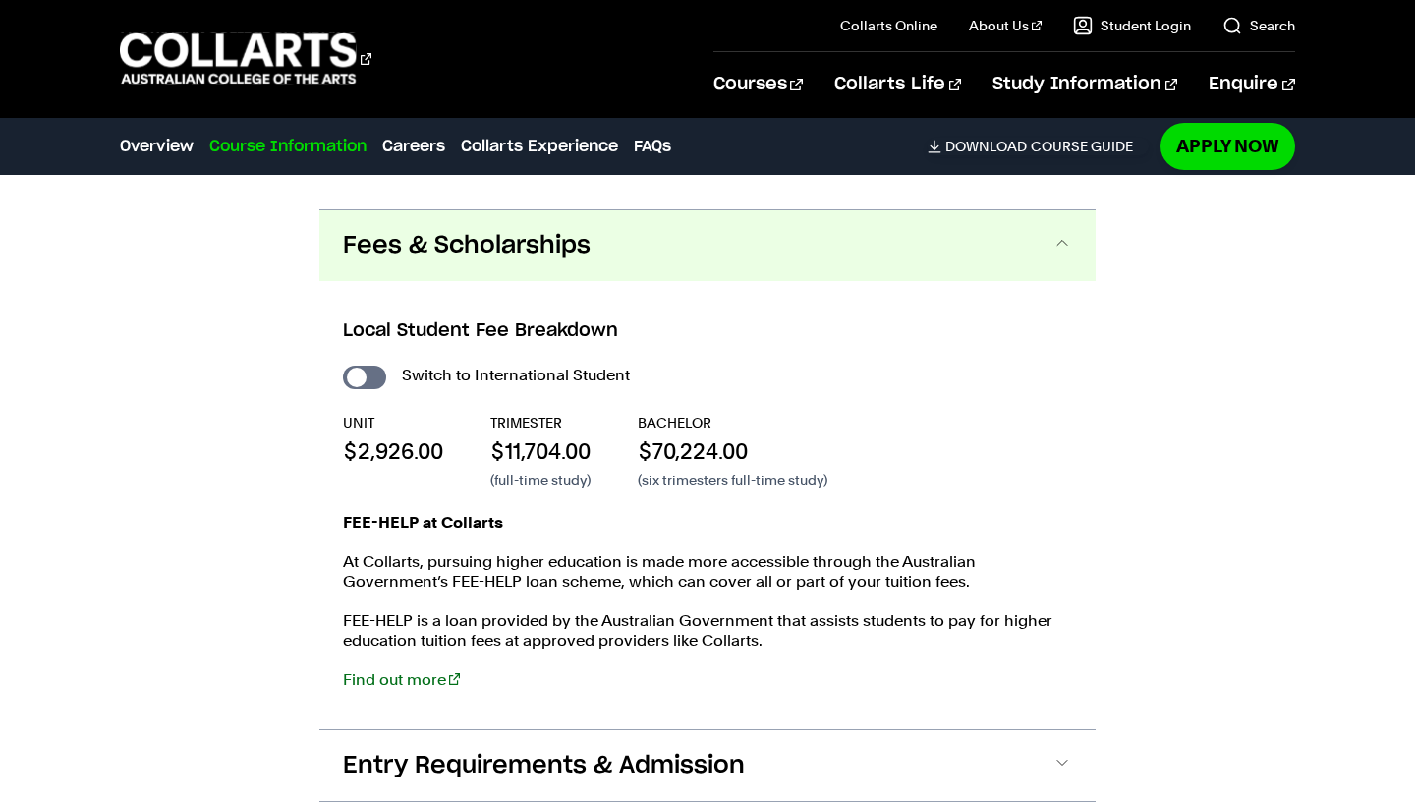
scroll to position [3466, 0]
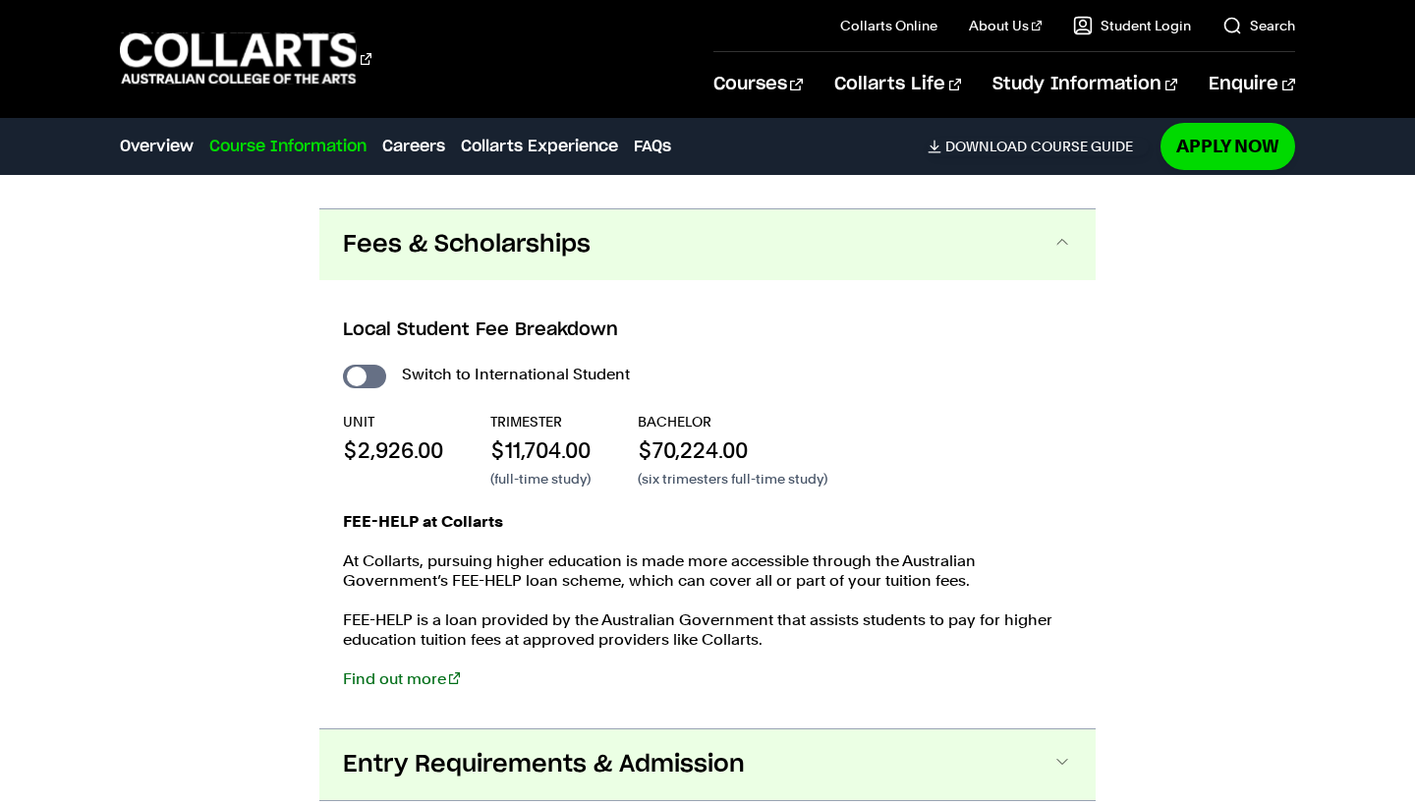
click at [628, 729] on button "Entry Requirements & Admission" at bounding box center [707, 764] width 776 height 71
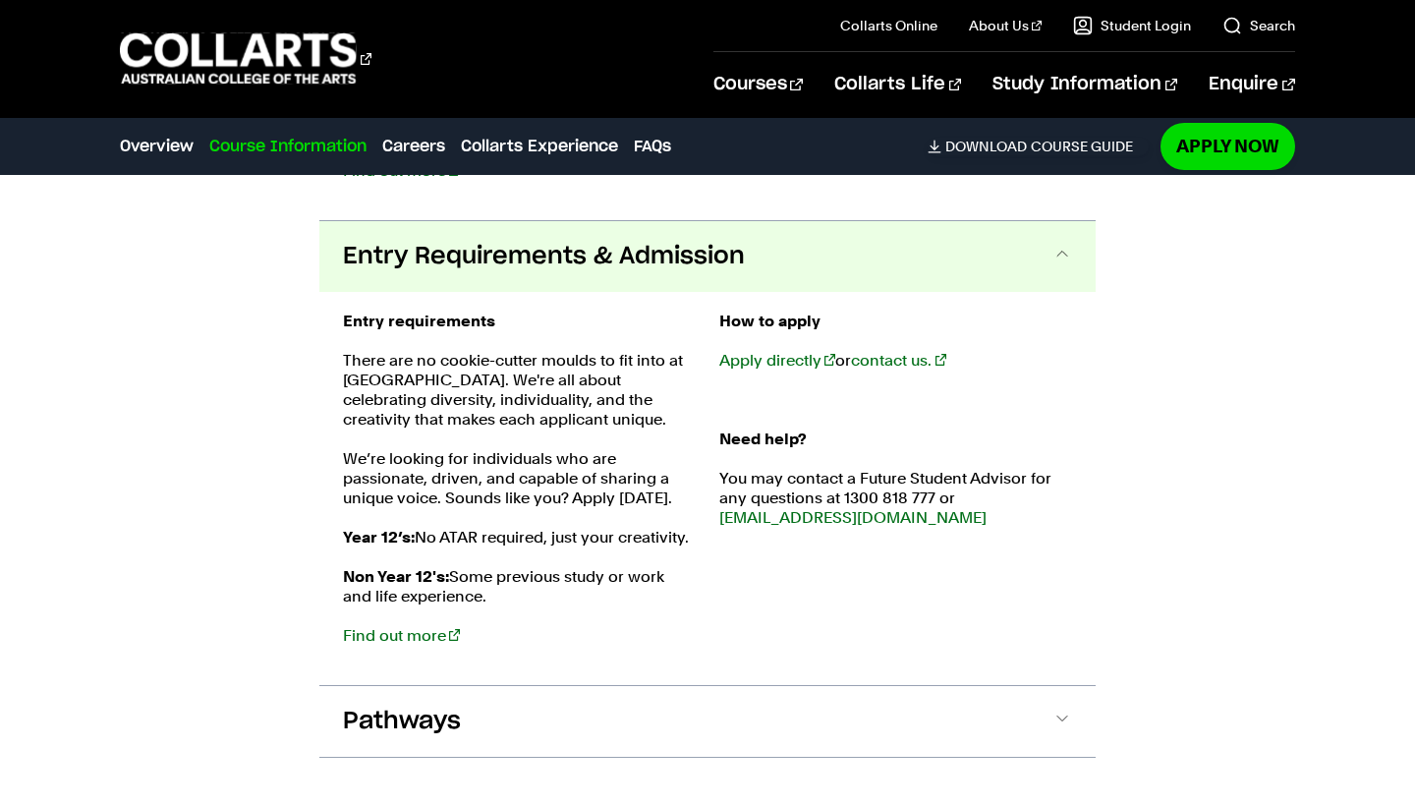
scroll to position [3980, 0]
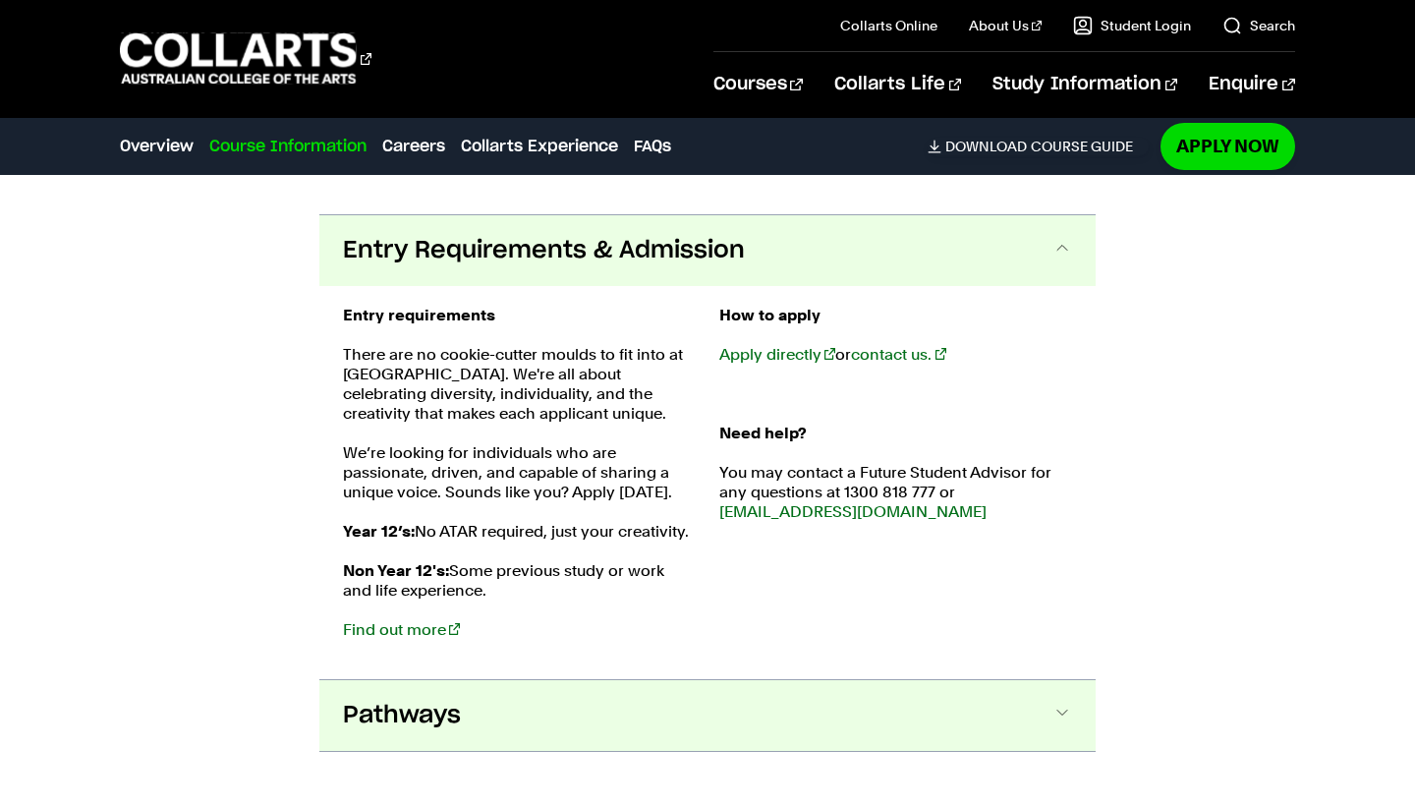
click at [628, 689] on button "Pathways" at bounding box center [707, 715] width 776 height 71
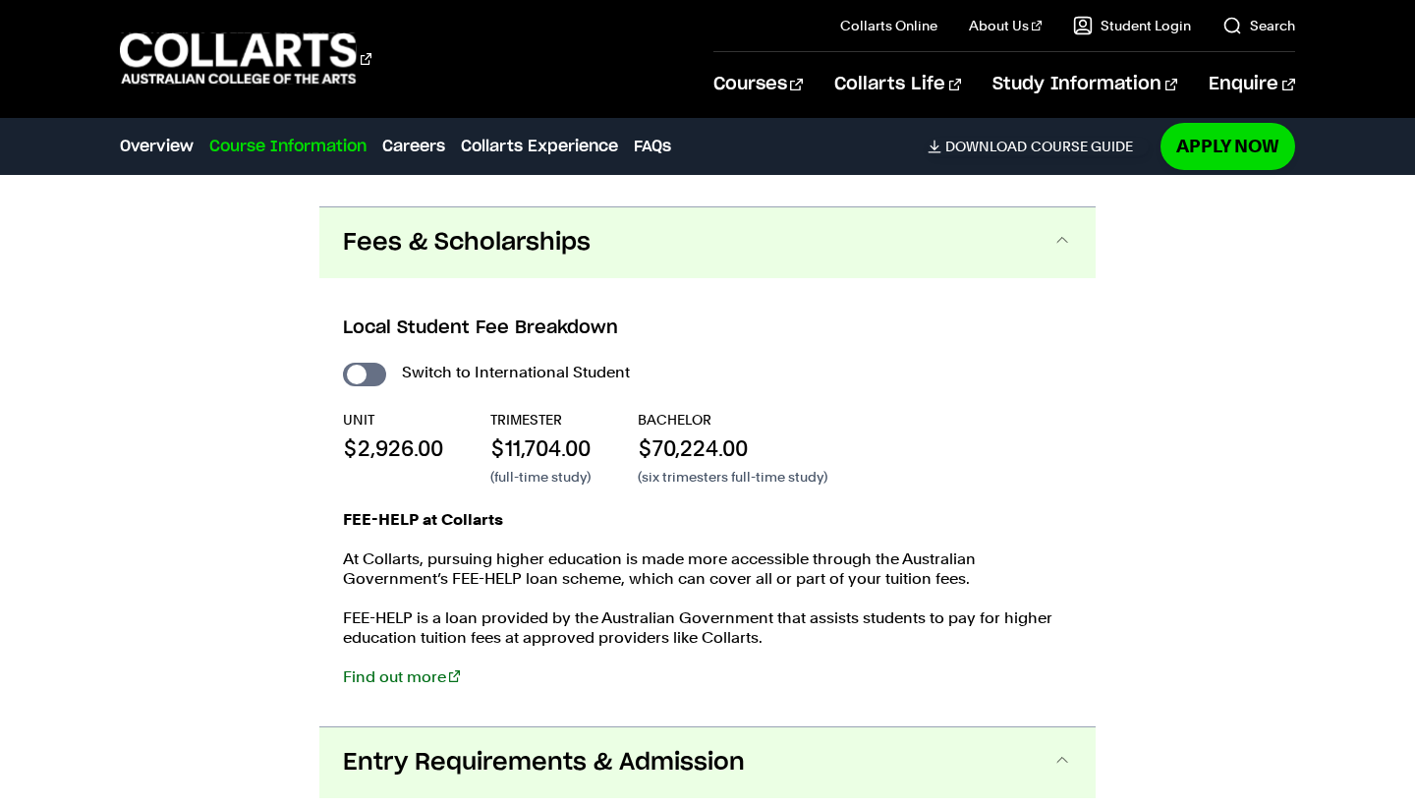
scroll to position [3469, 0]
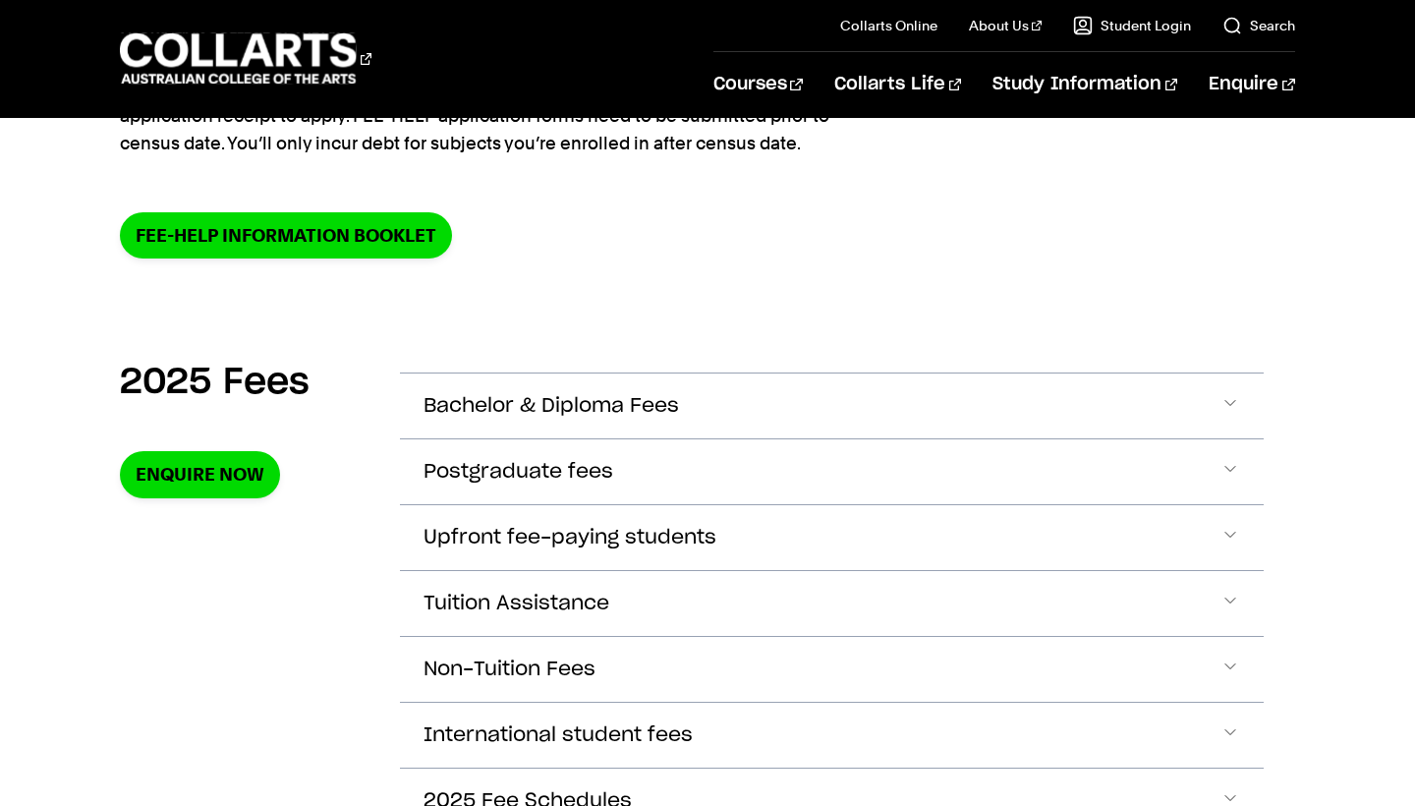
scroll to position [675, 0]
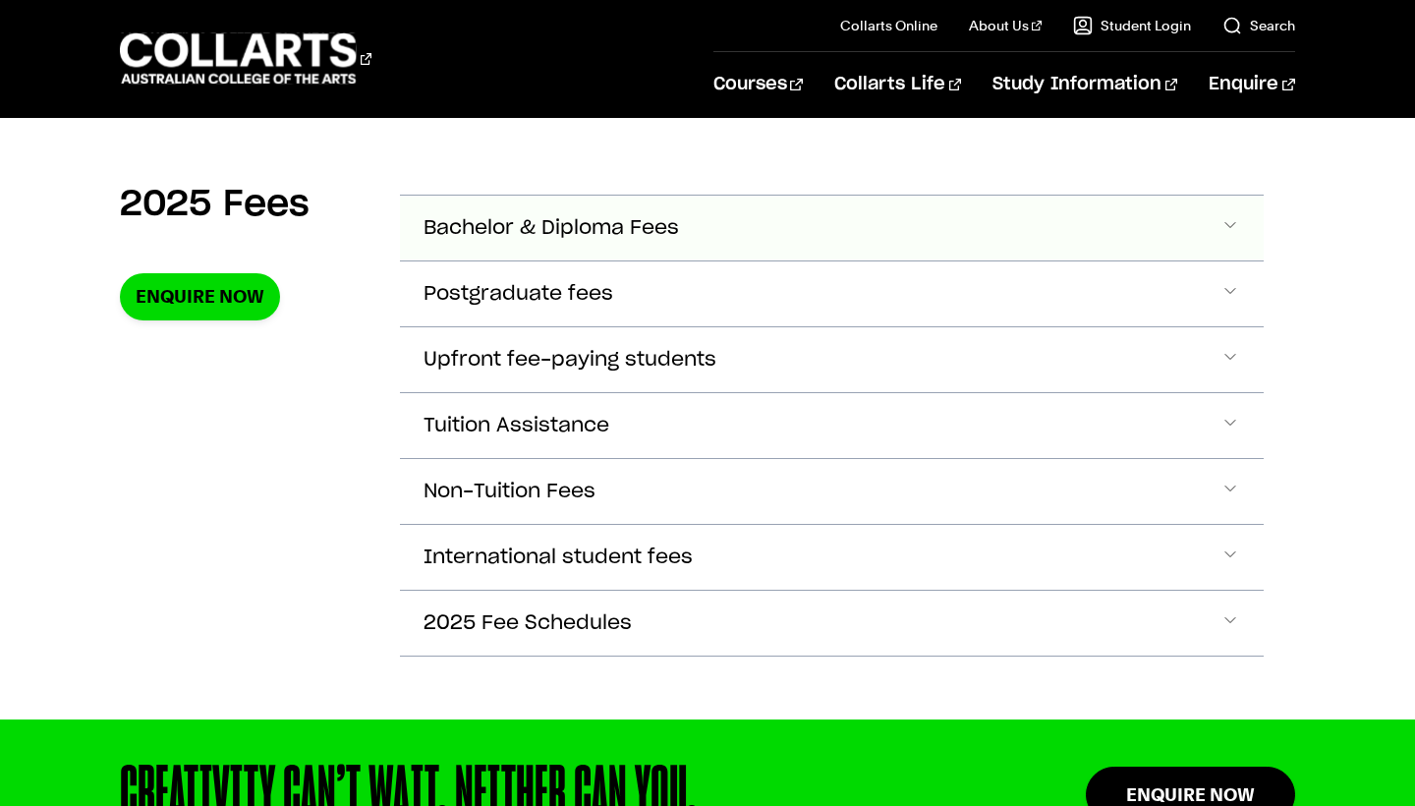
click at [1189, 225] on button "Bachelor & Diploma Fees" at bounding box center [831, 228] width 863 height 65
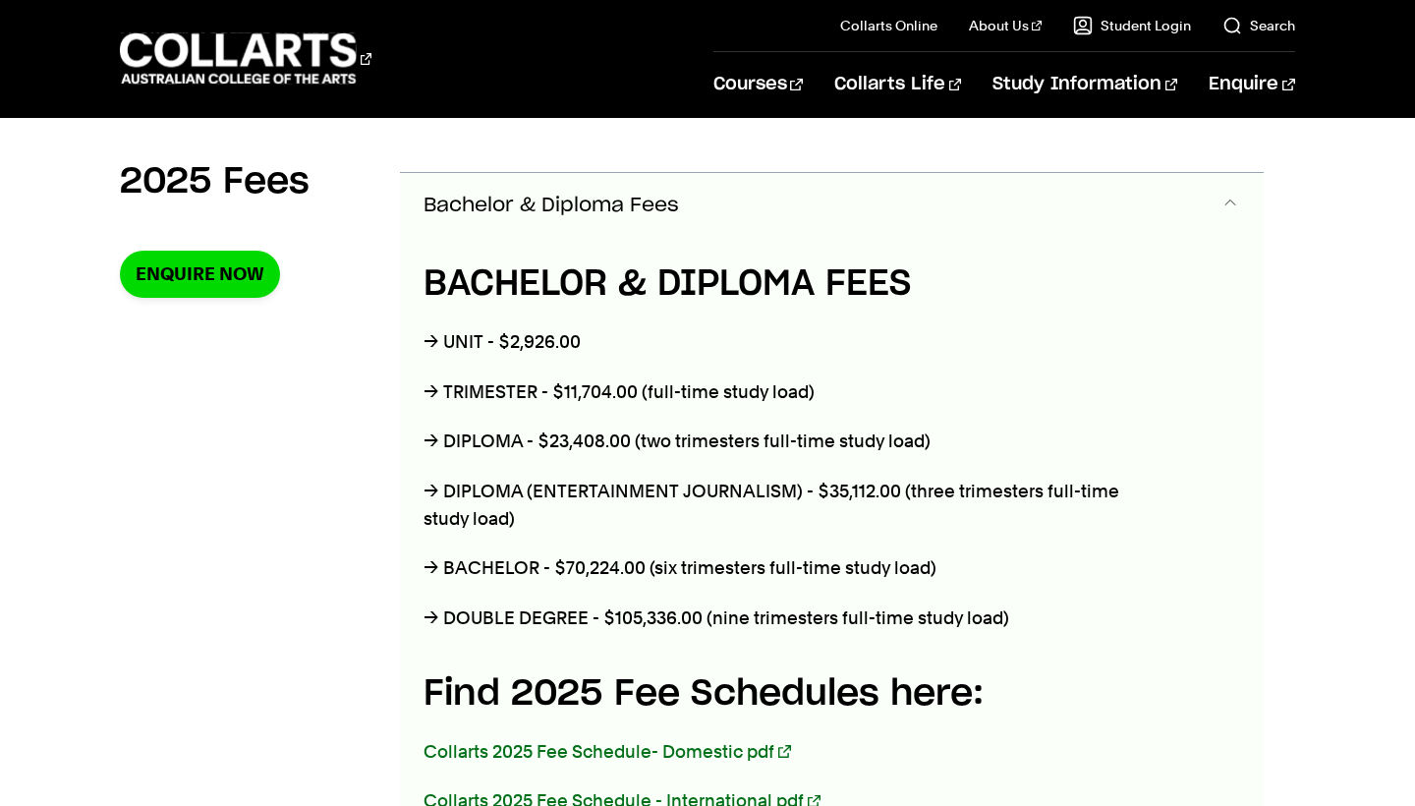
scroll to position [686, 0]
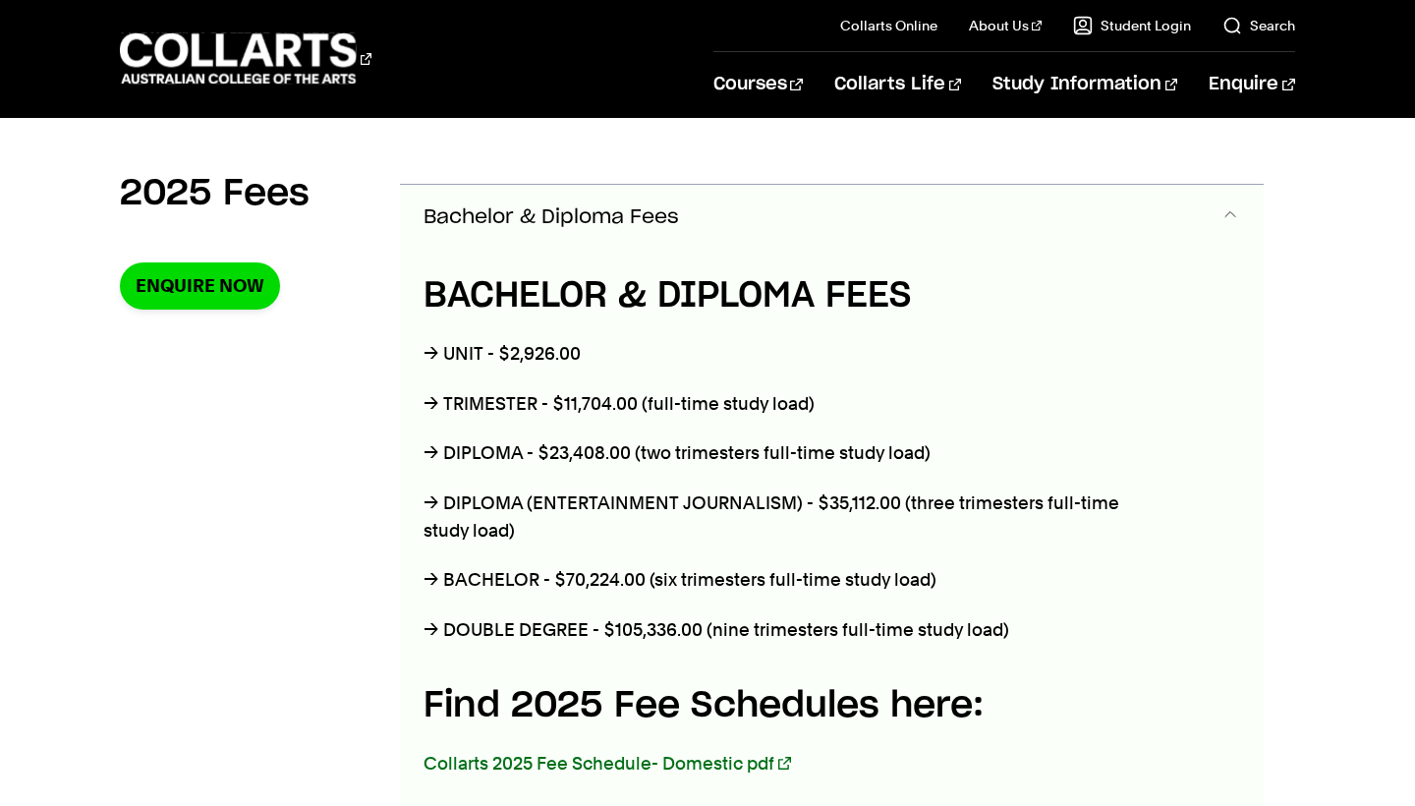
click at [1186, 216] on button "Bachelor & Diploma Fees" at bounding box center [831, 217] width 863 height 65
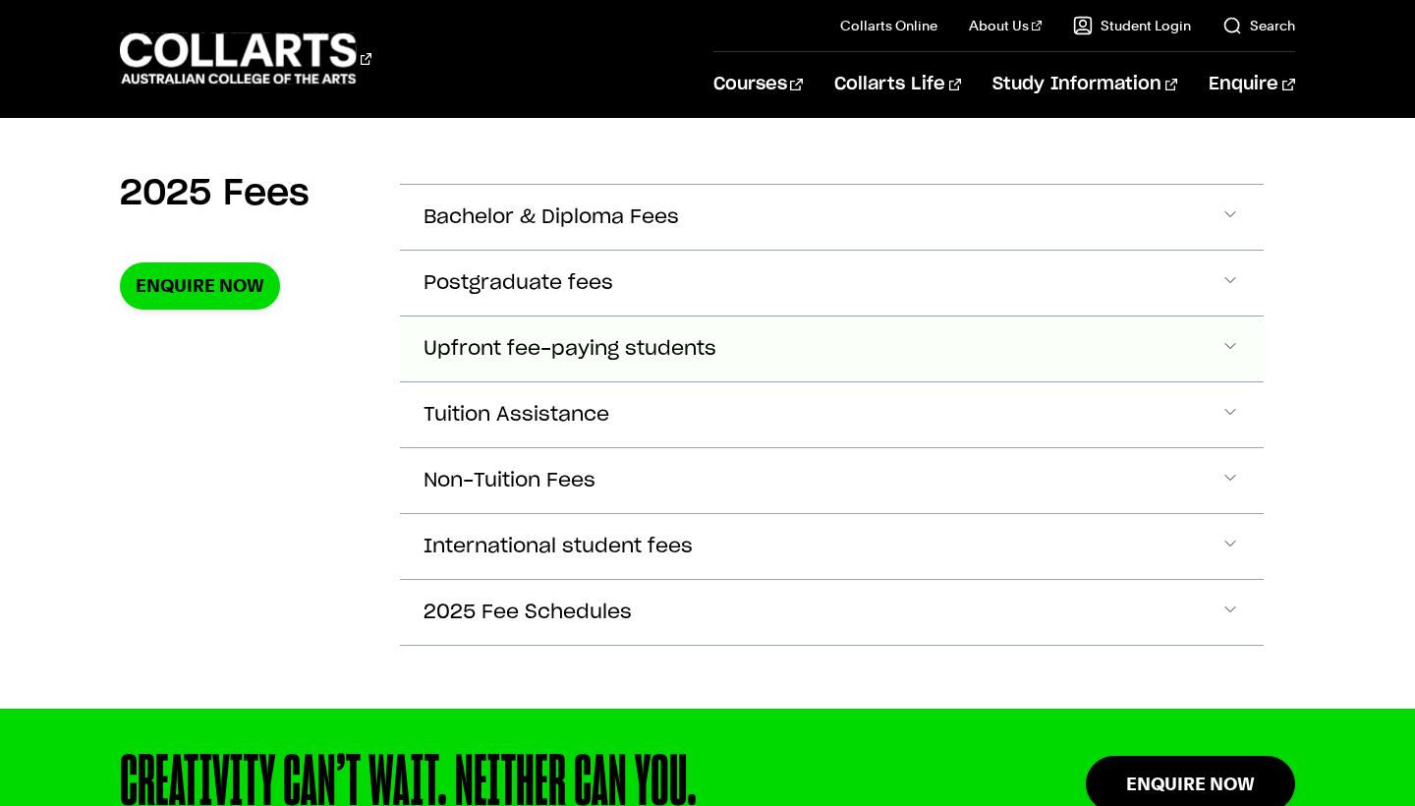
click at [1145, 365] on button "Upfront fee-paying students" at bounding box center [831, 348] width 863 height 65
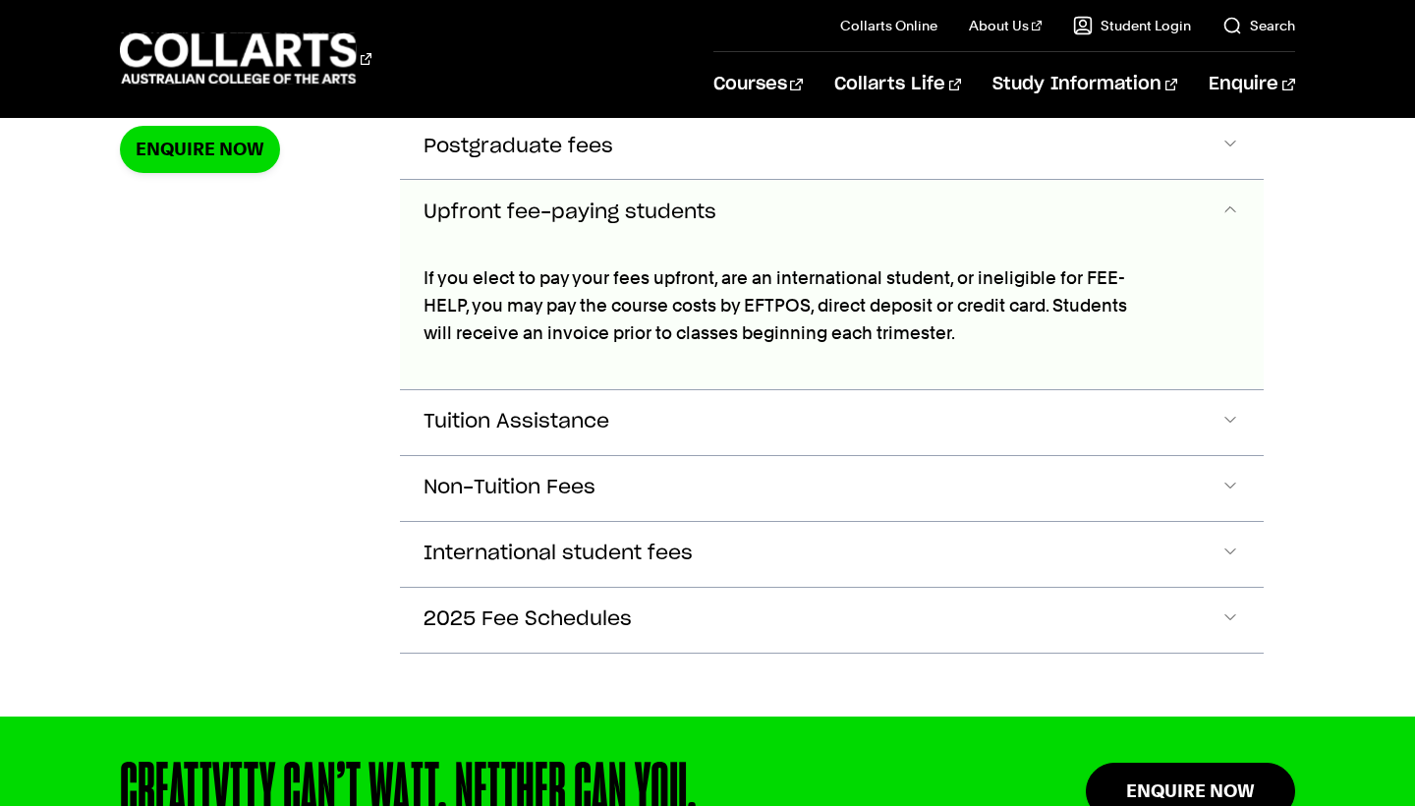
scroll to position [826, 0]
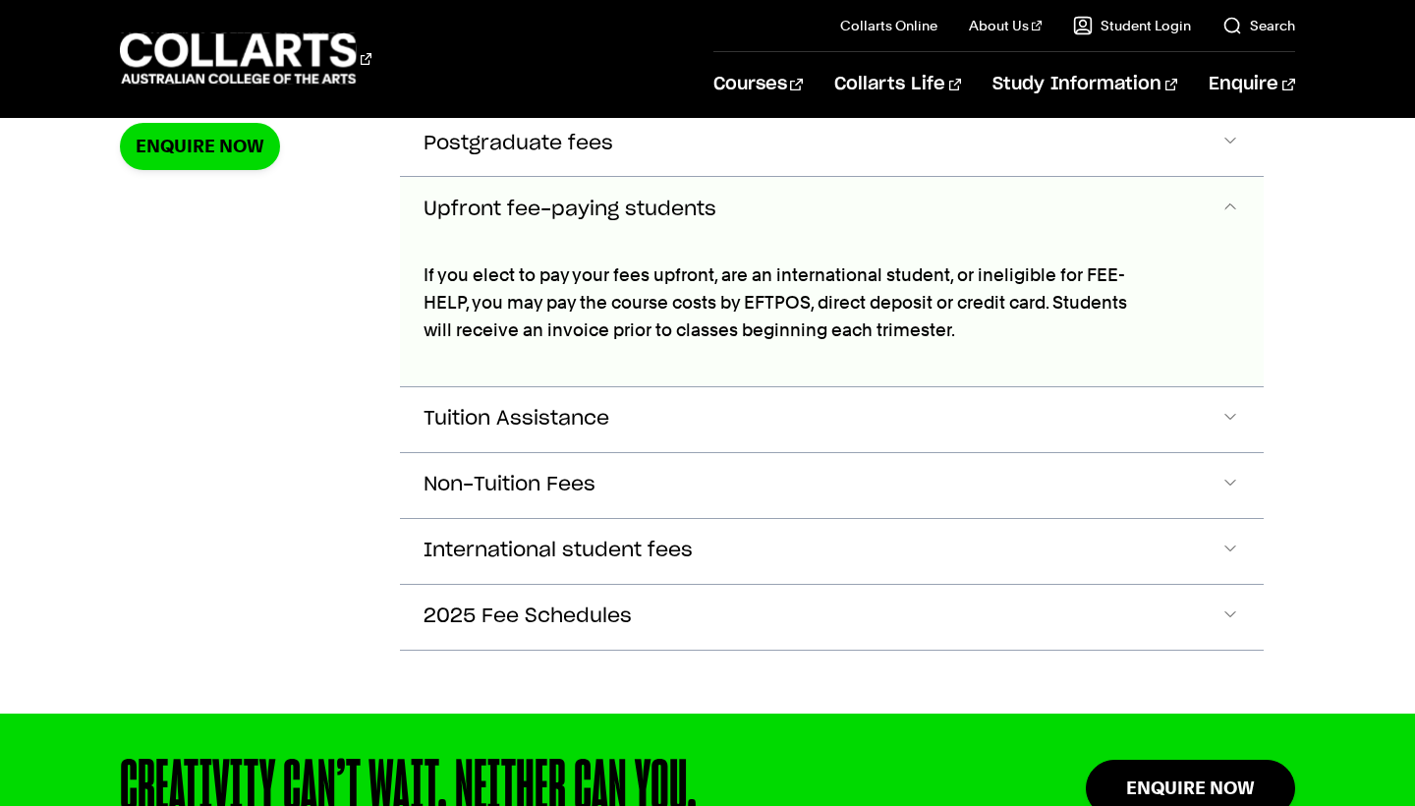
click at [1050, 200] on button "Upfront fee-paying students" at bounding box center [831, 209] width 863 height 65
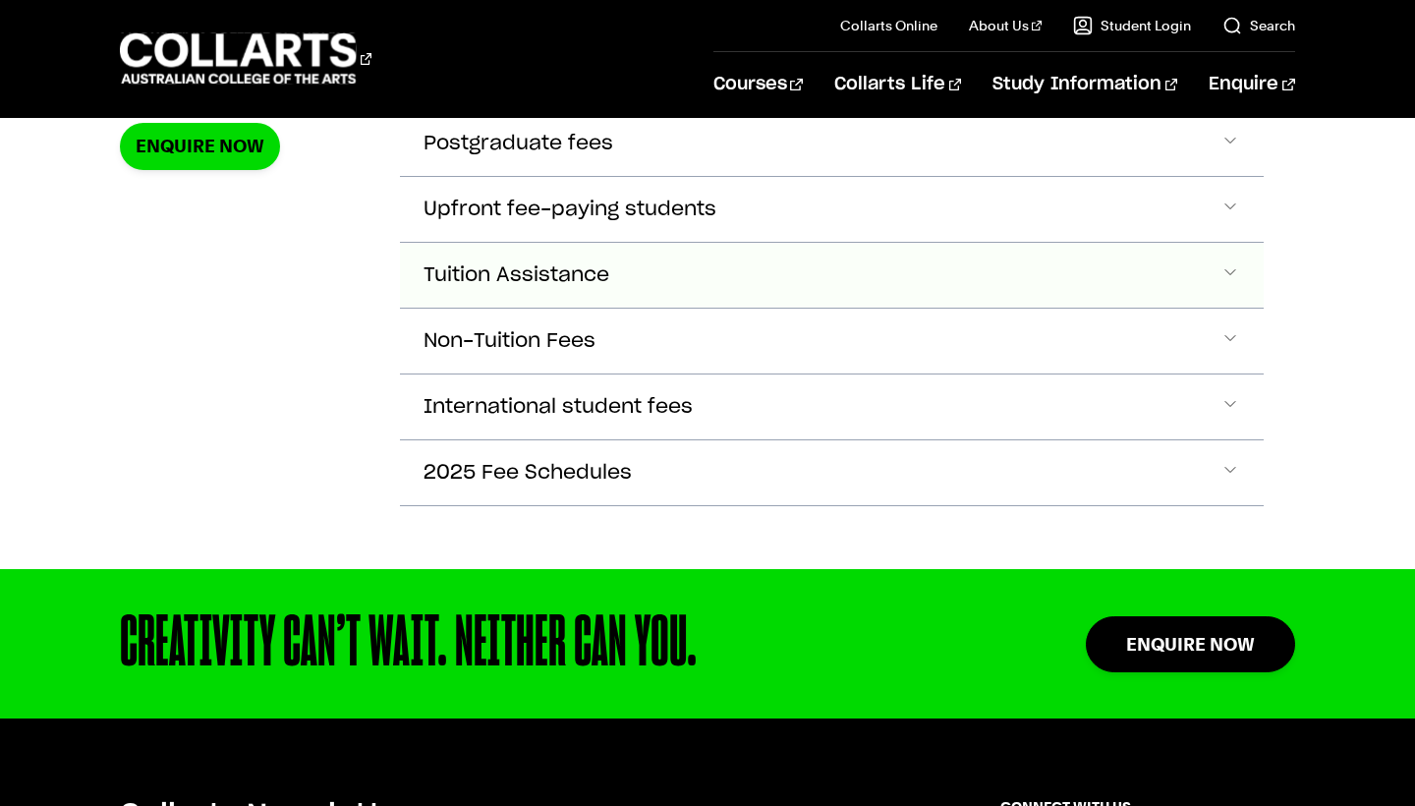
click at [1019, 282] on button "Tuition Assistance" at bounding box center [831, 275] width 863 height 65
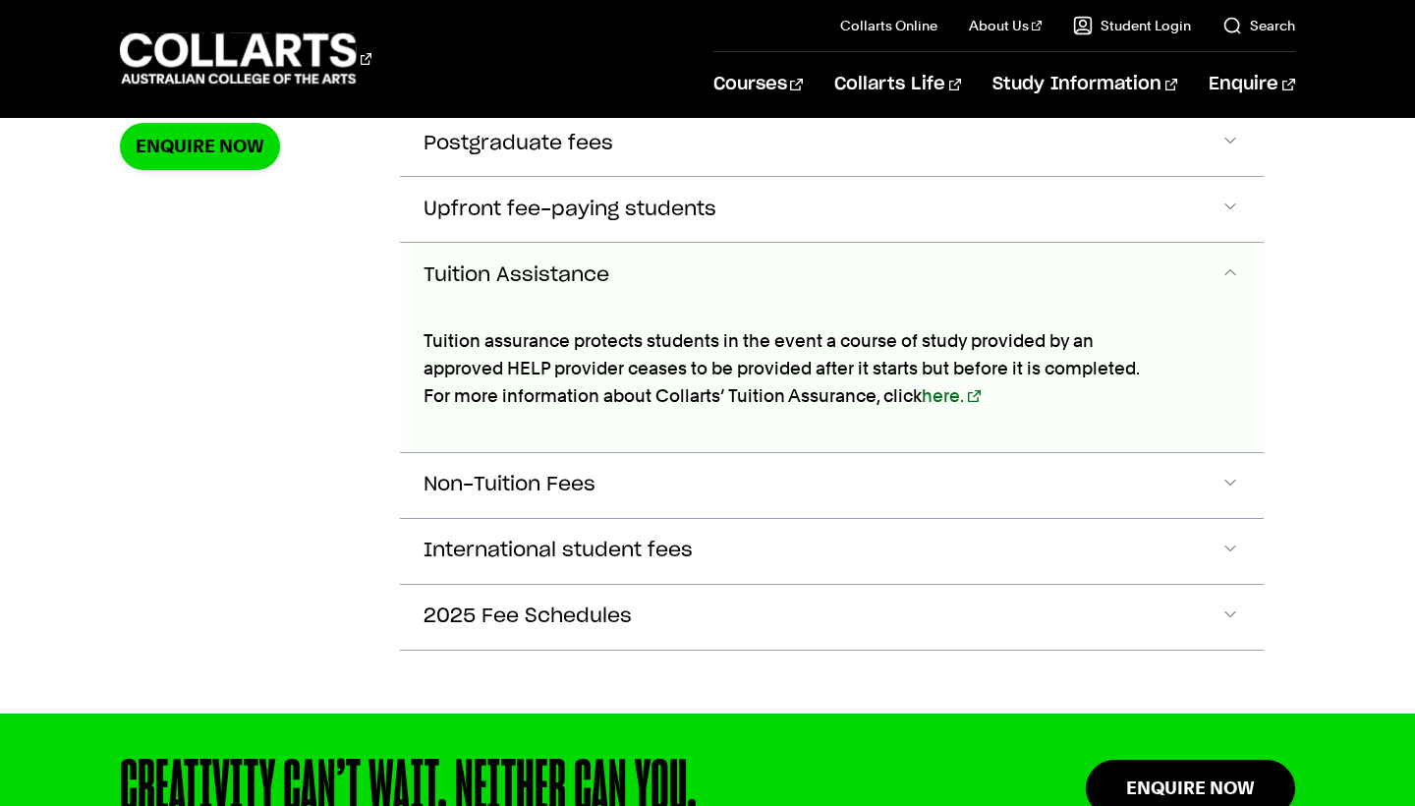
scroll to position [891, 0]
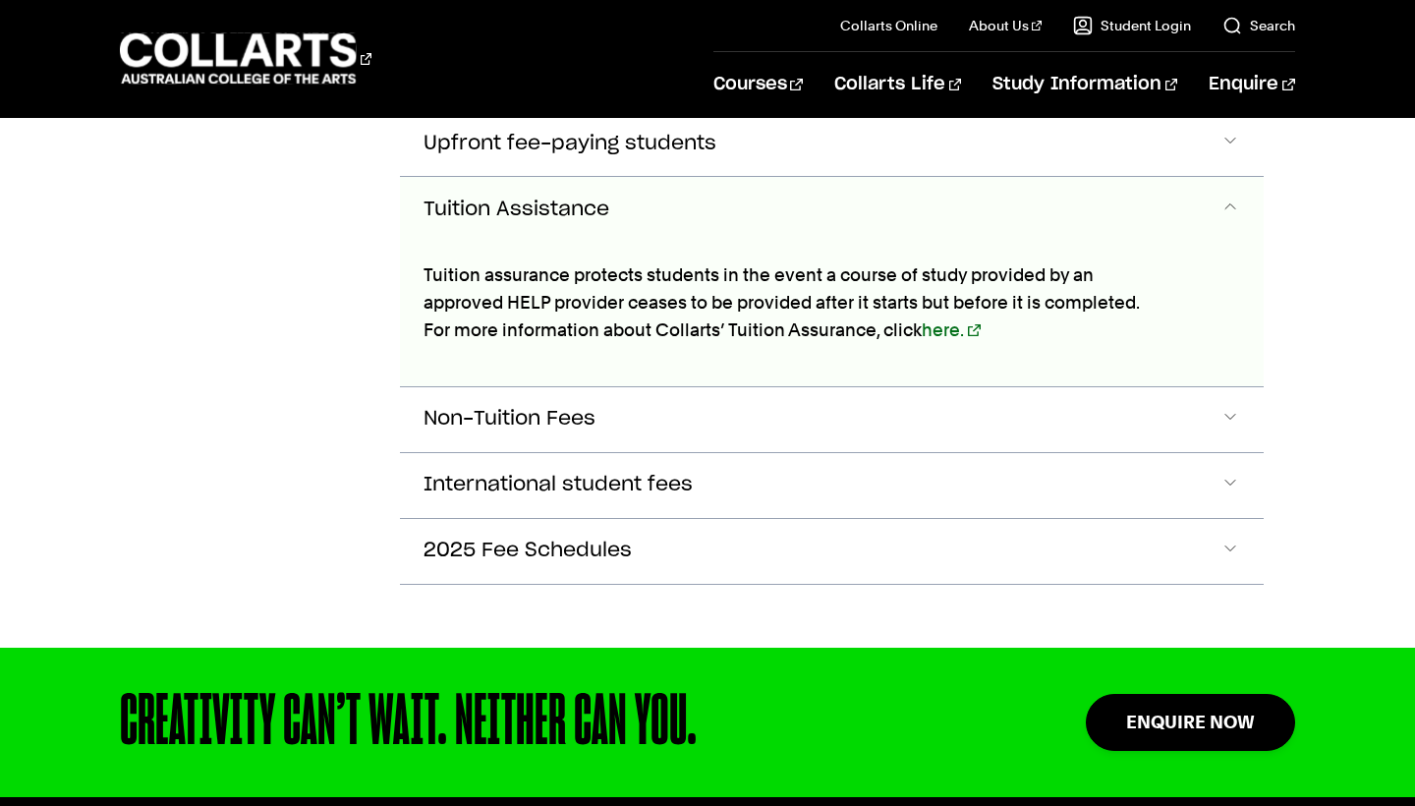
click at [953, 190] on button "Tuition Assistance" at bounding box center [831, 209] width 863 height 65
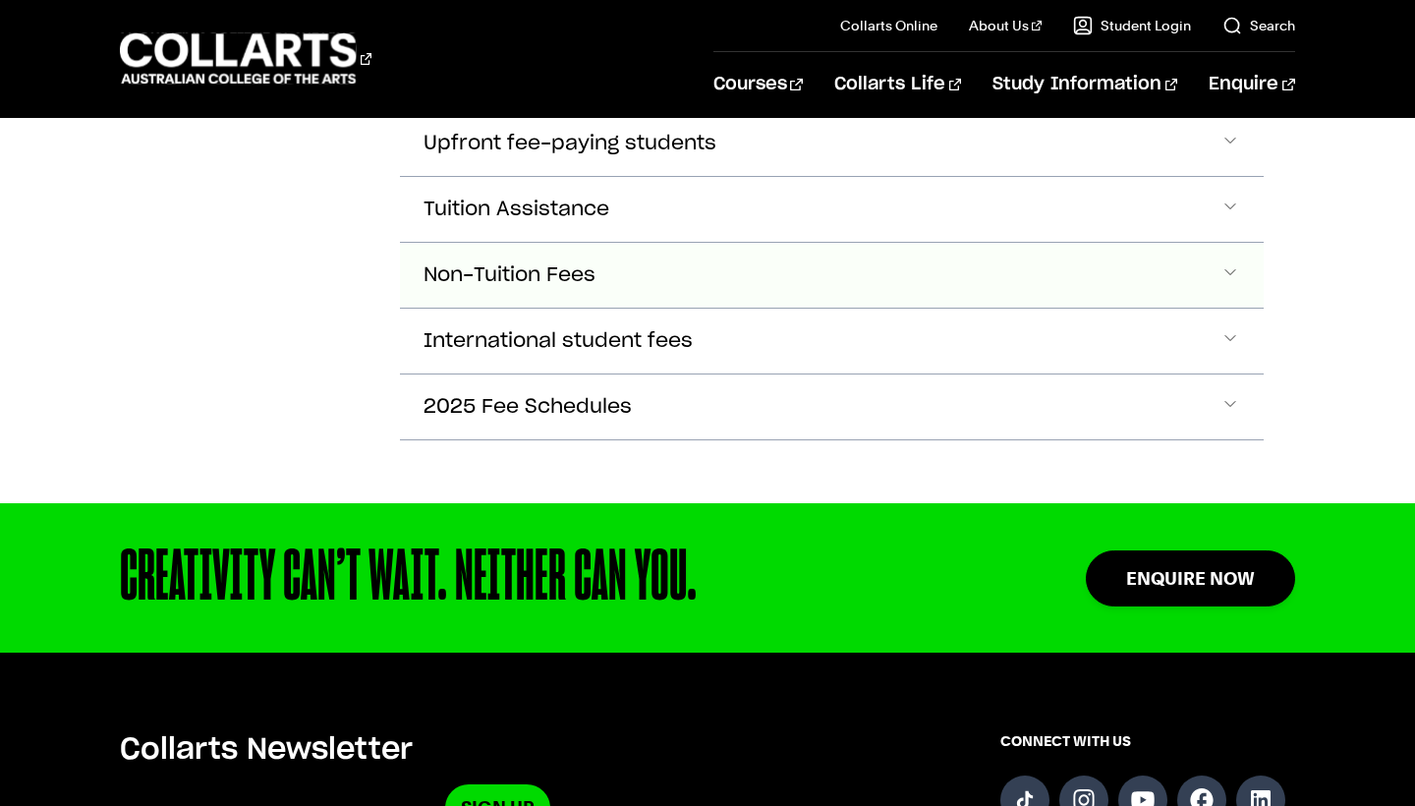
click at [887, 275] on button "Non-Tuition Fees" at bounding box center [831, 275] width 863 height 65
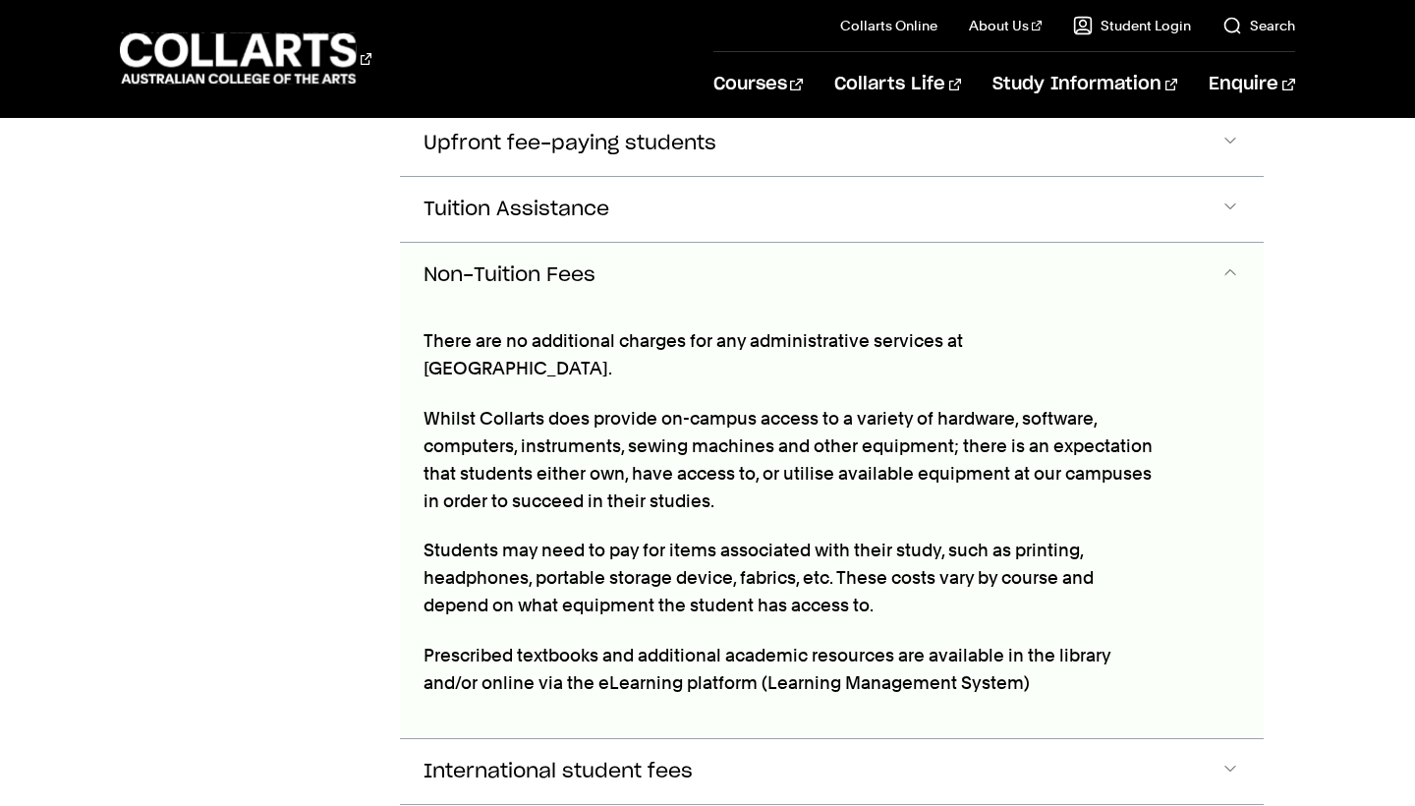
scroll to position [957, 0]
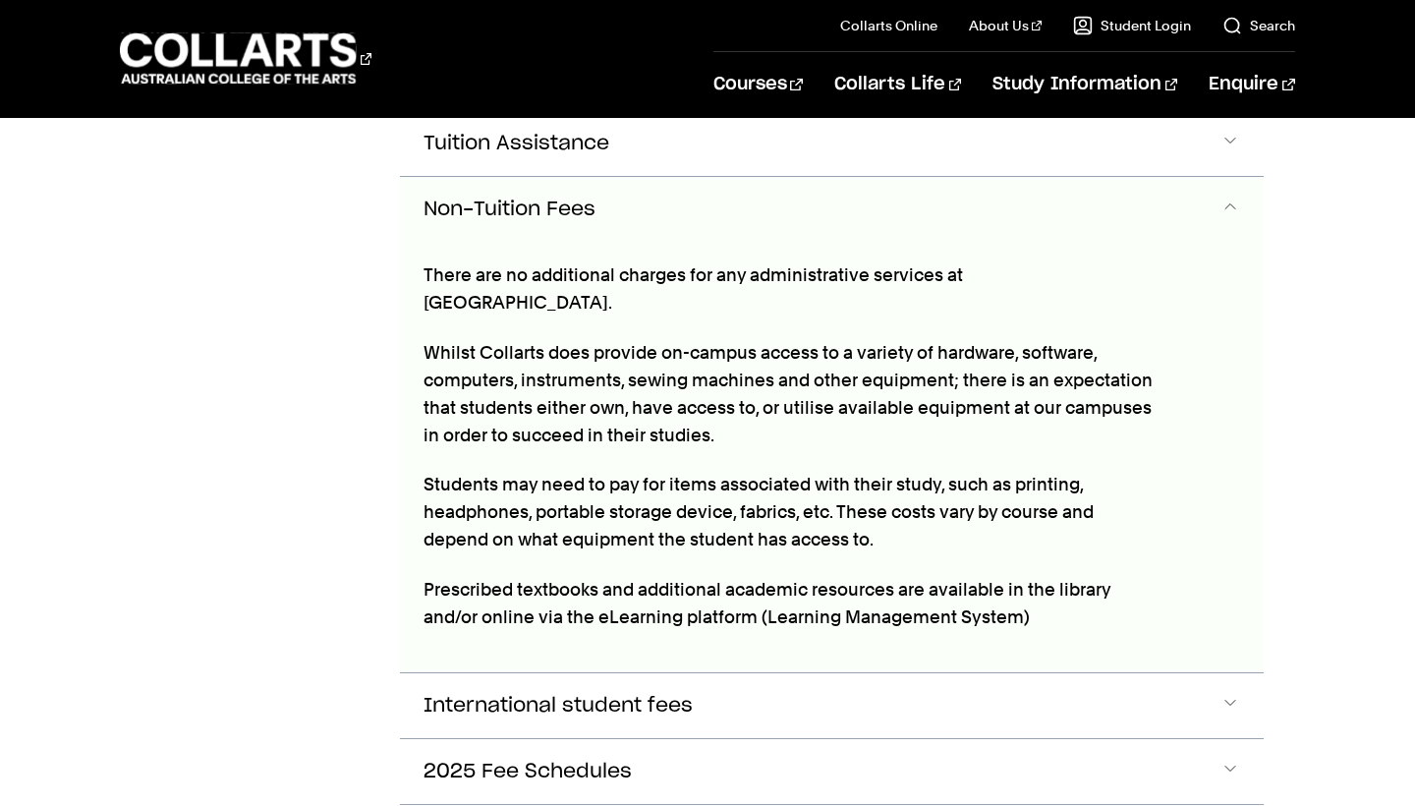
click at [754, 200] on button "Non-Tuition Fees" at bounding box center [831, 209] width 863 height 65
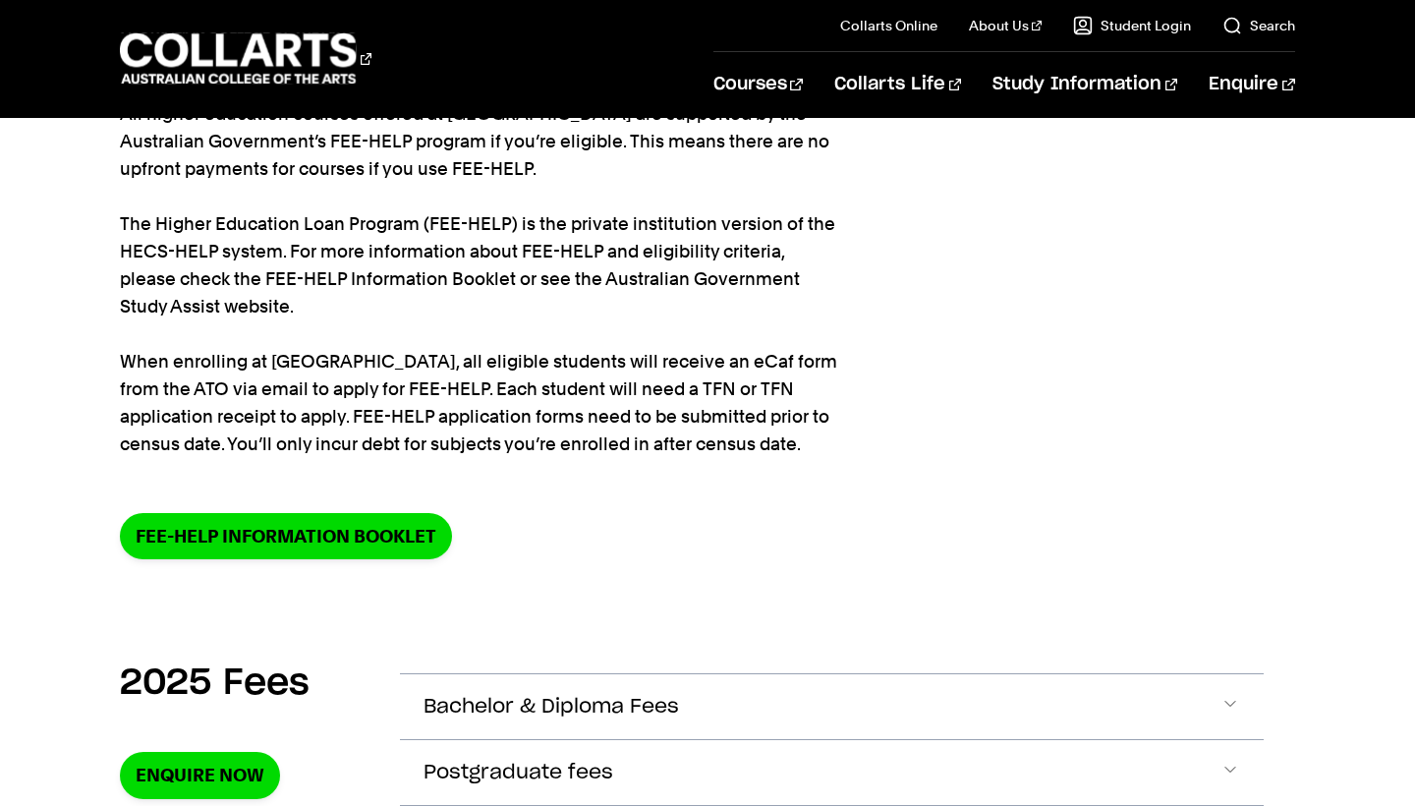
scroll to position [202, 0]
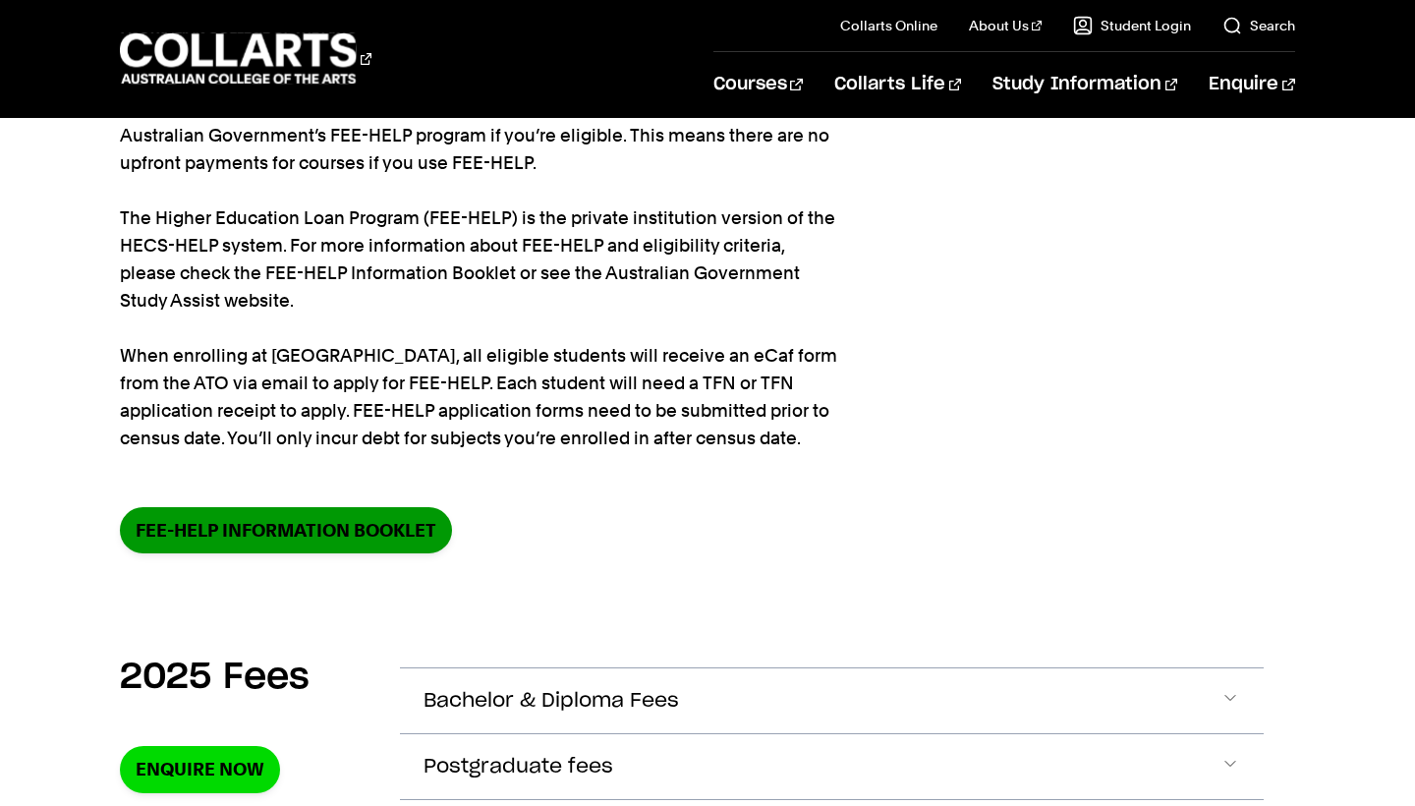
click at [403, 528] on link "FEE-HELP information booklet" at bounding box center [286, 530] width 332 height 46
